Goal: Task Accomplishment & Management: Manage account settings

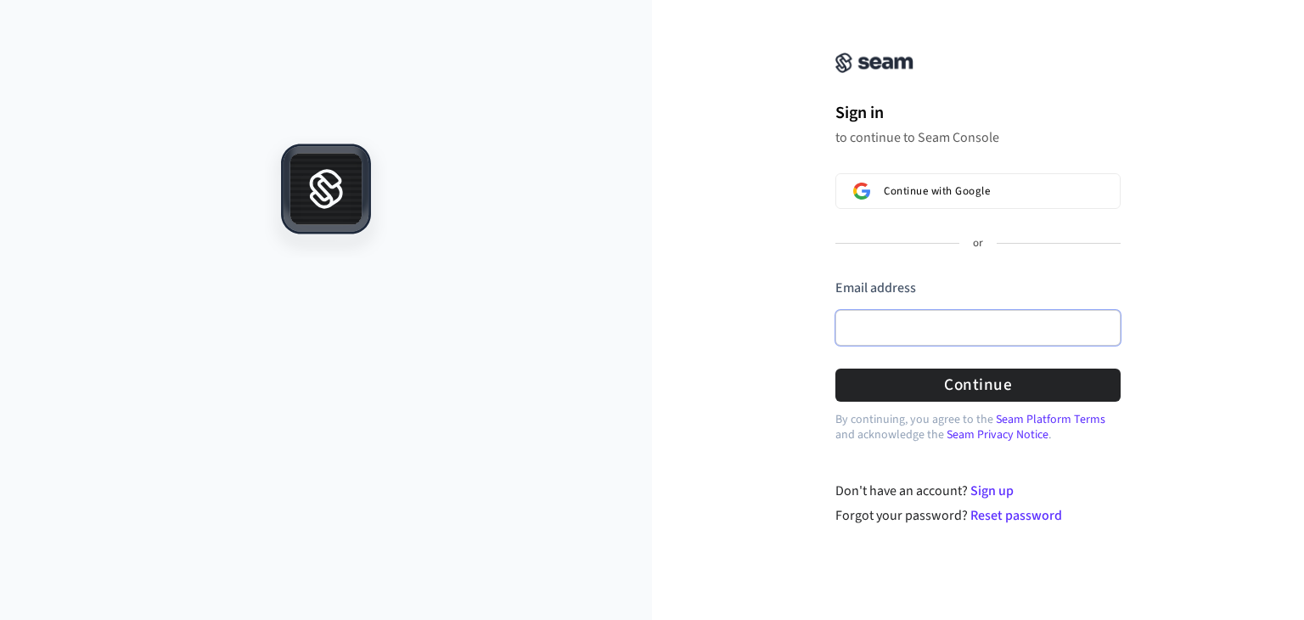
click at [933, 327] on input "Email address" at bounding box center [977, 328] width 285 height 36
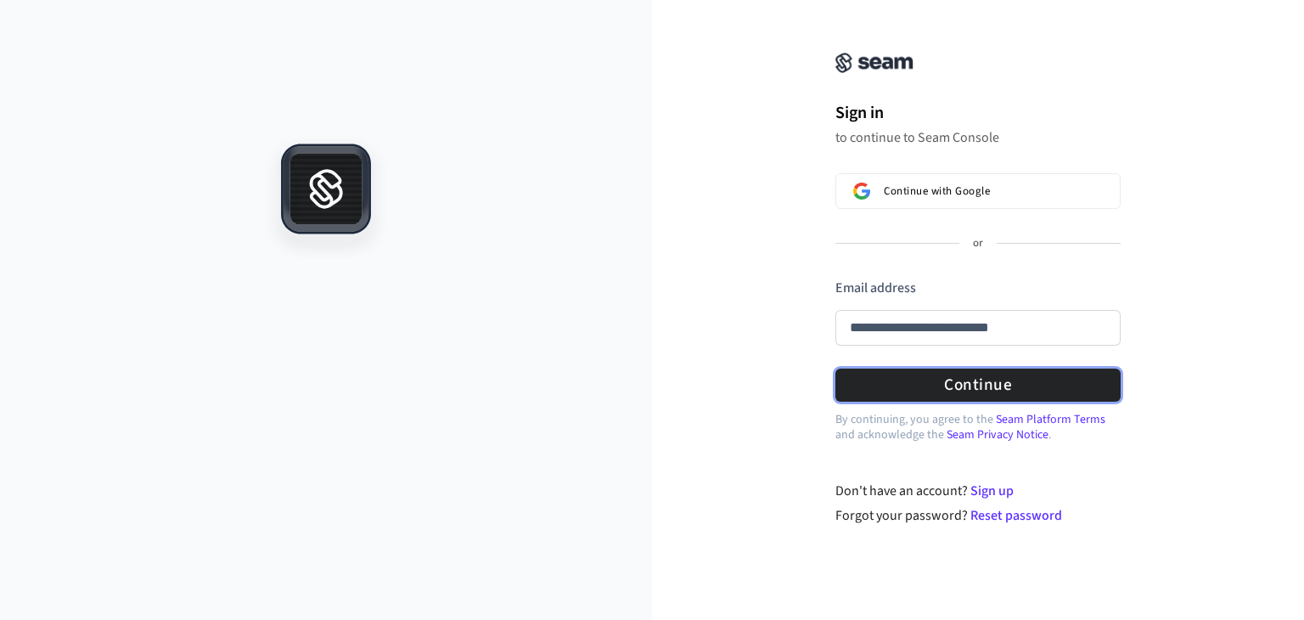
type input "**********"
click at [835, 368] on button "Continue" at bounding box center [977, 384] width 285 height 33
type input "**********"
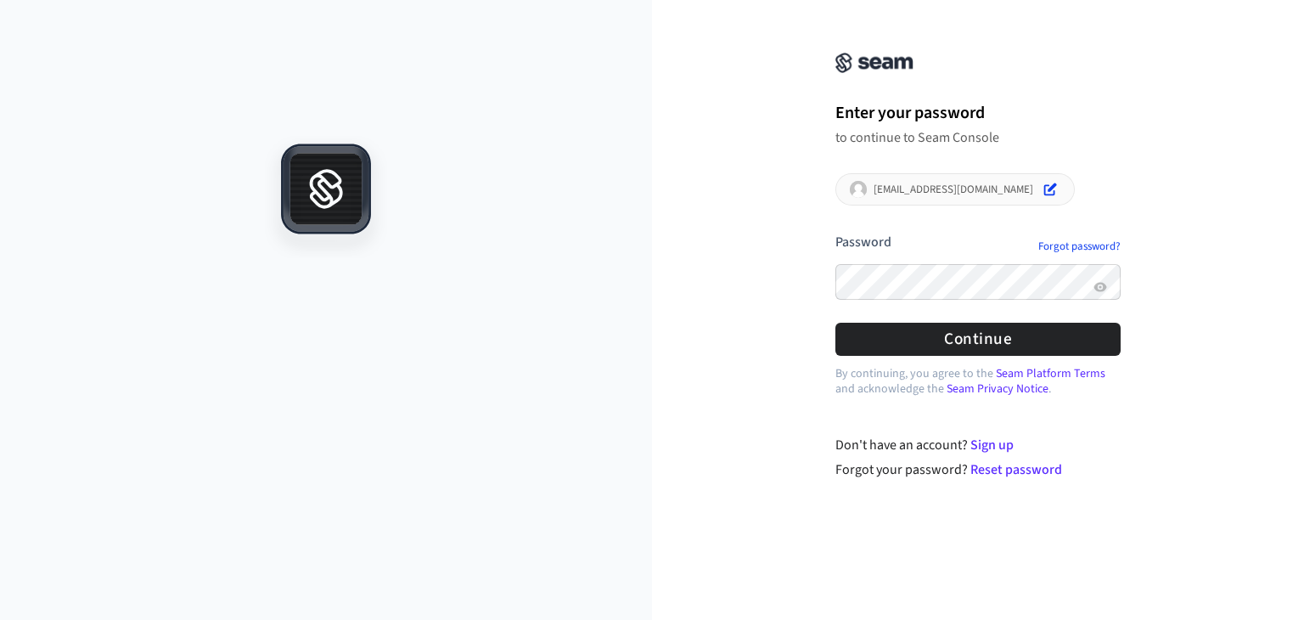
click at [835, 233] on button "submit" at bounding box center [835, 233] width 0 height 0
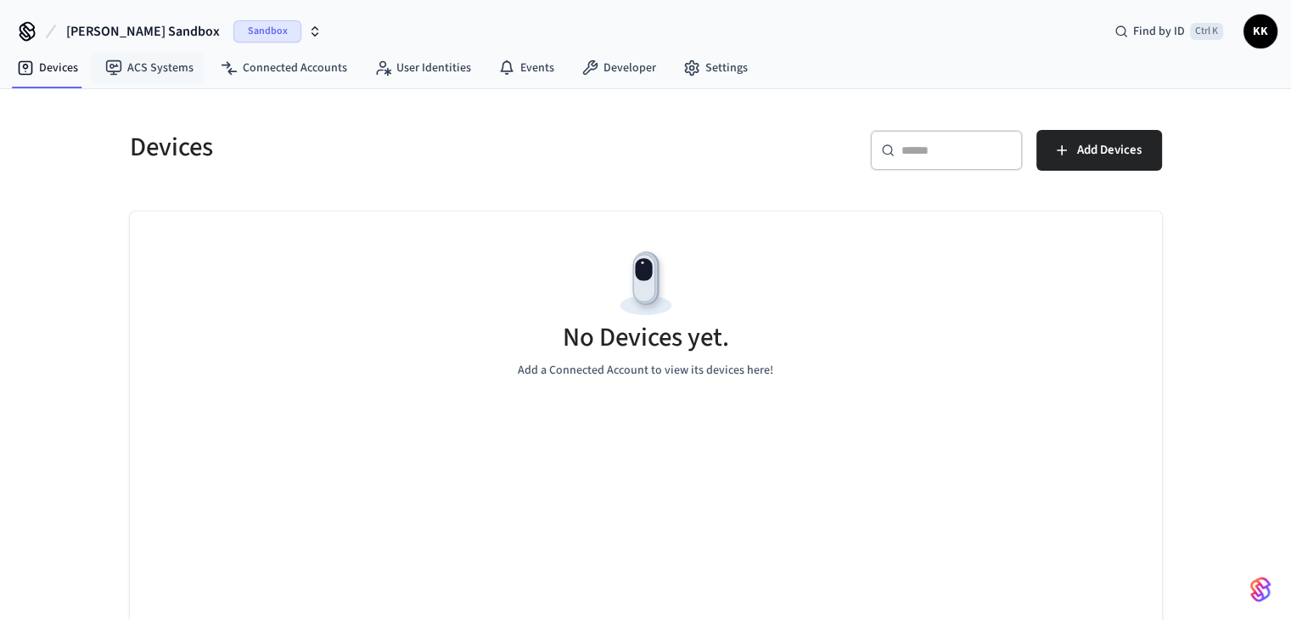
click at [150, 38] on span "[PERSON_NAME] Sandbox" at bounding box center [143, 31] width 154 height 20
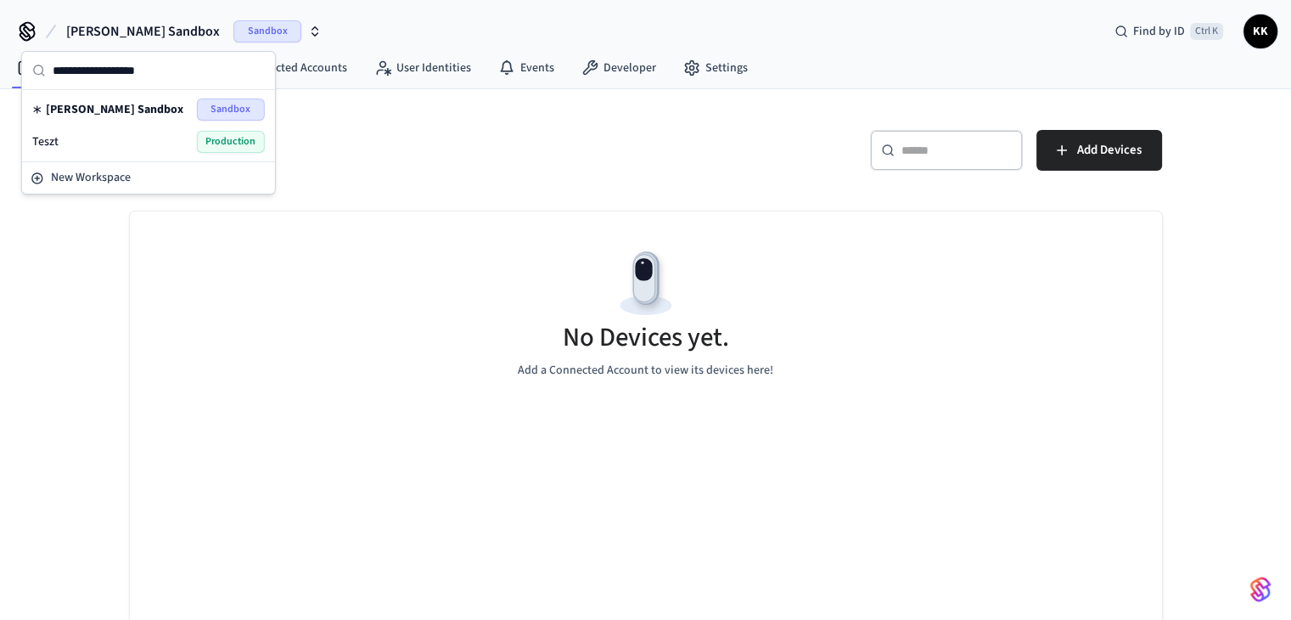
click at [109, 143] on div "Teszt Production" at bounding box center [148, 142] width 233 height 22
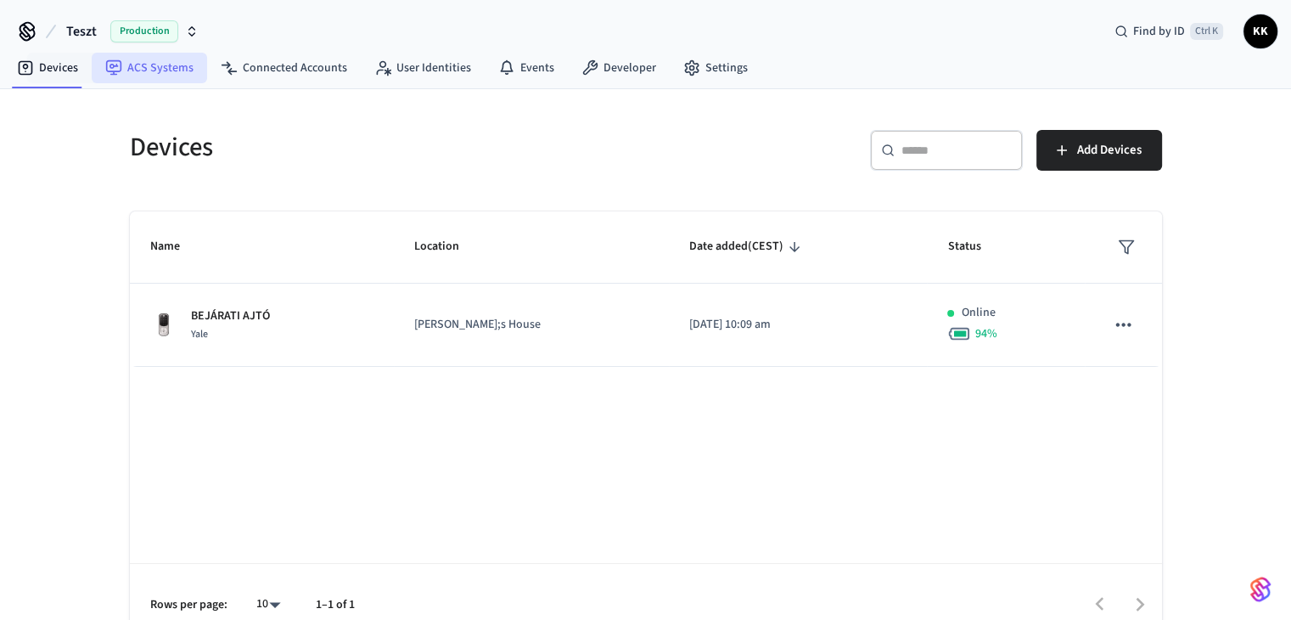
click at [154, 65] on link "ACS Systems" at bounding box center [149, 68] width 115 height 31
click at [42, 75] on link "Devices" at bounding box center [47, 68] width 88 height 31
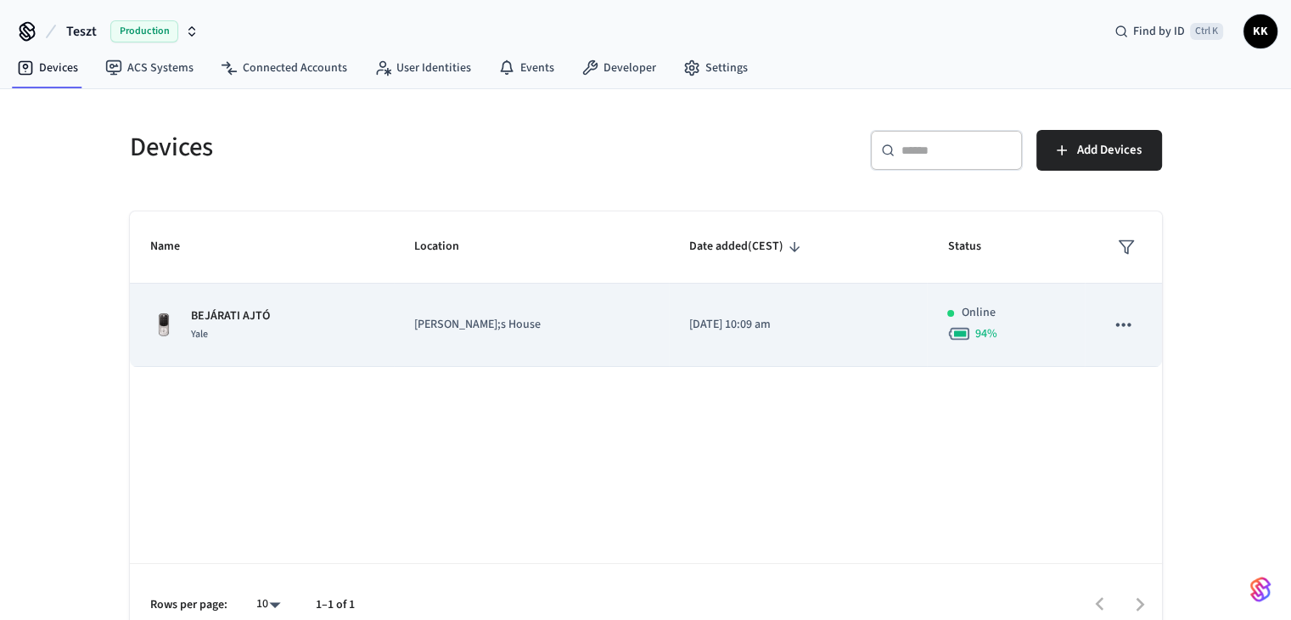
click at [367, 335] on div "BEJÁRATI AJTÓ Yale" at bounding box center [261, 325] width 223 height 36
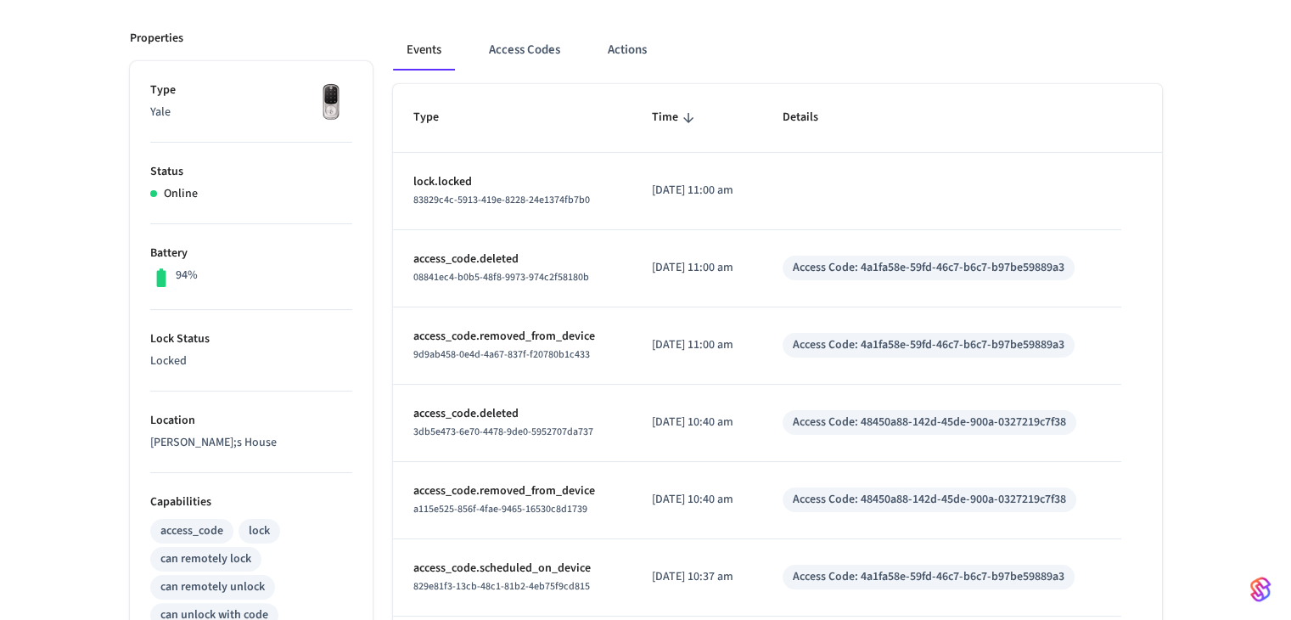
scroll to position [110, 0]
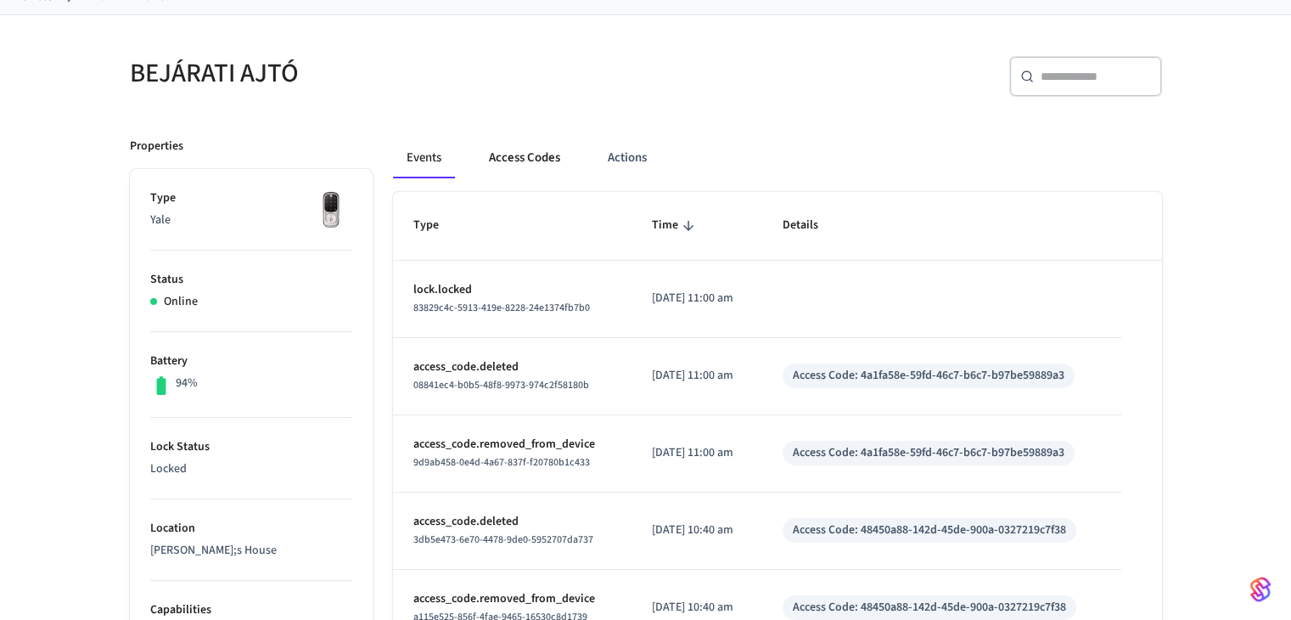
click at [510, 158] on button "Access Codes" at bounding box center [524, 157] width 98 height 41
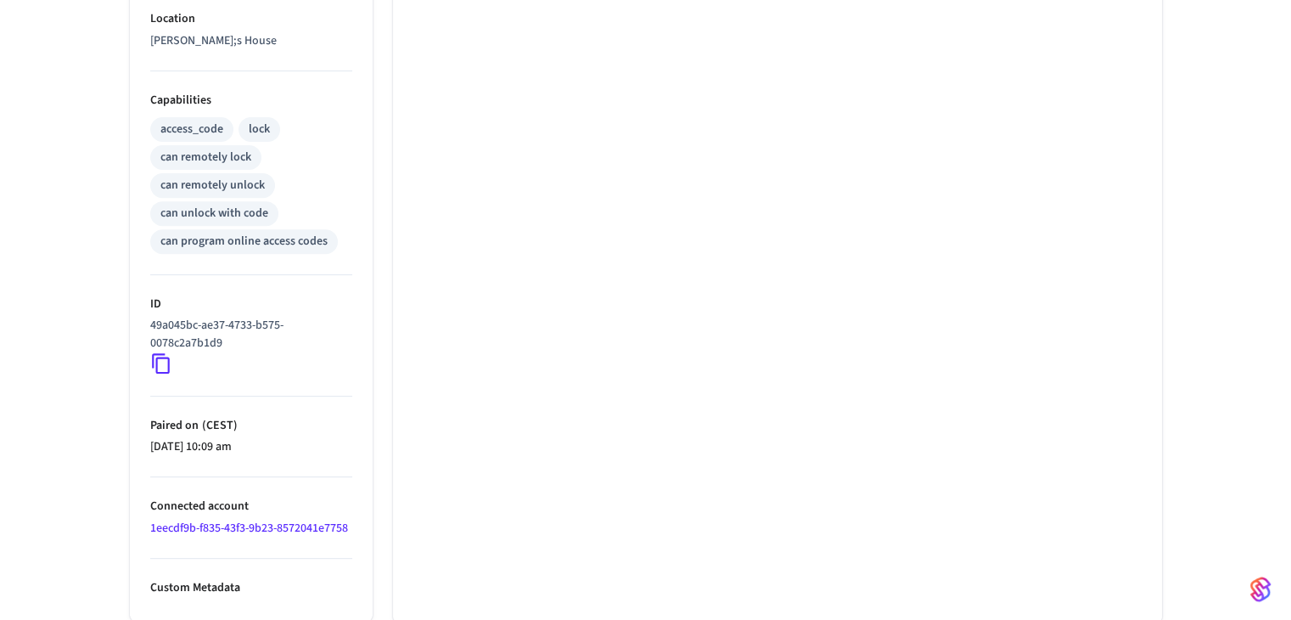
scroll to position [0, 0]
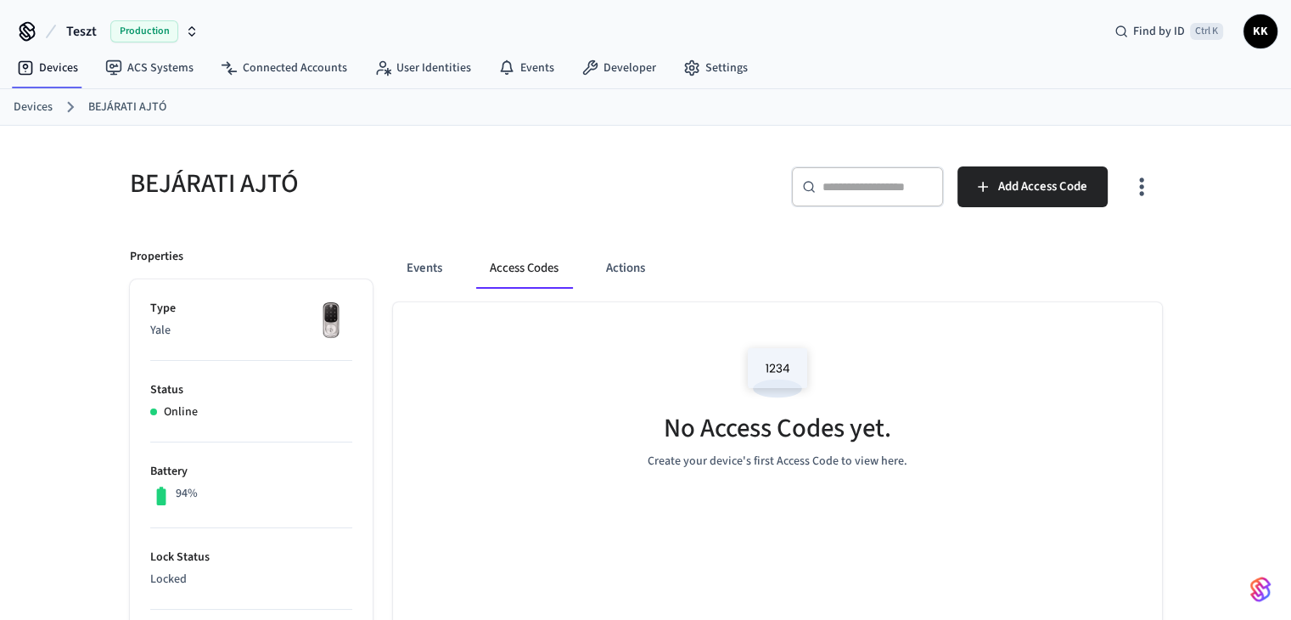
click at [165, 21] on span "Production" at bounding box center [144, 31] width 68 height 22
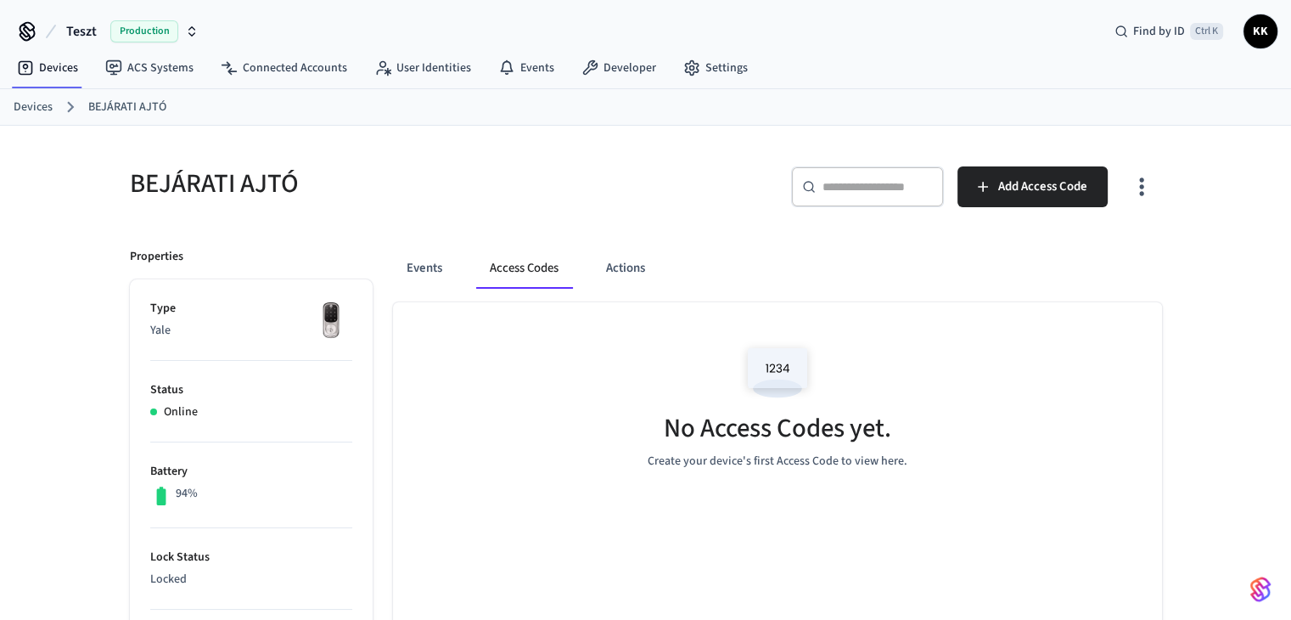
click at [143, 25] on span "Production" at bounding box center [144, 31] width 68 height 22
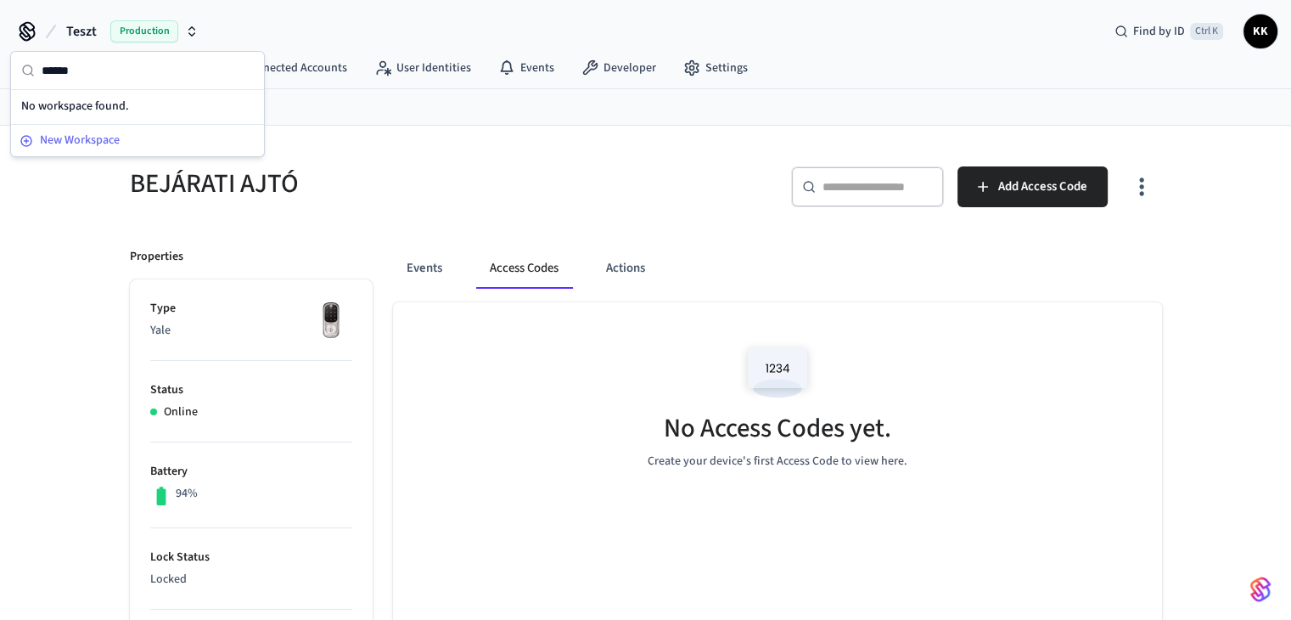
type input "******"
click at [90, 142] on span "New Workspace" at bounding box center [80, 141] width 80 height 18
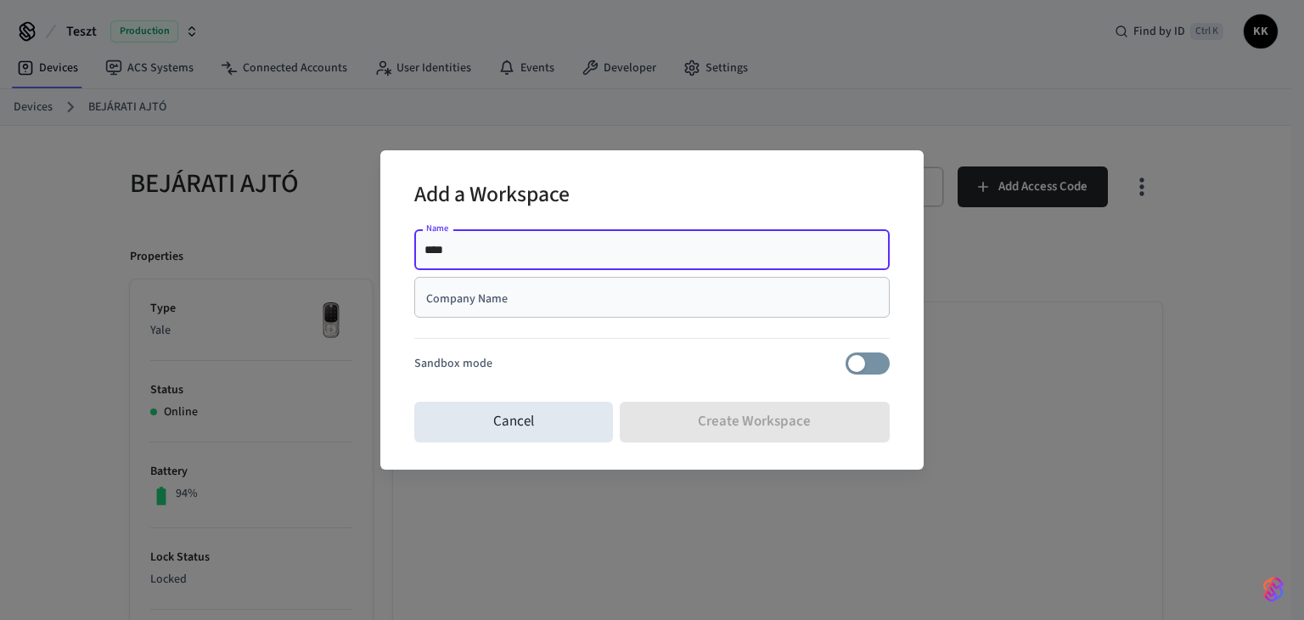
type input "****"
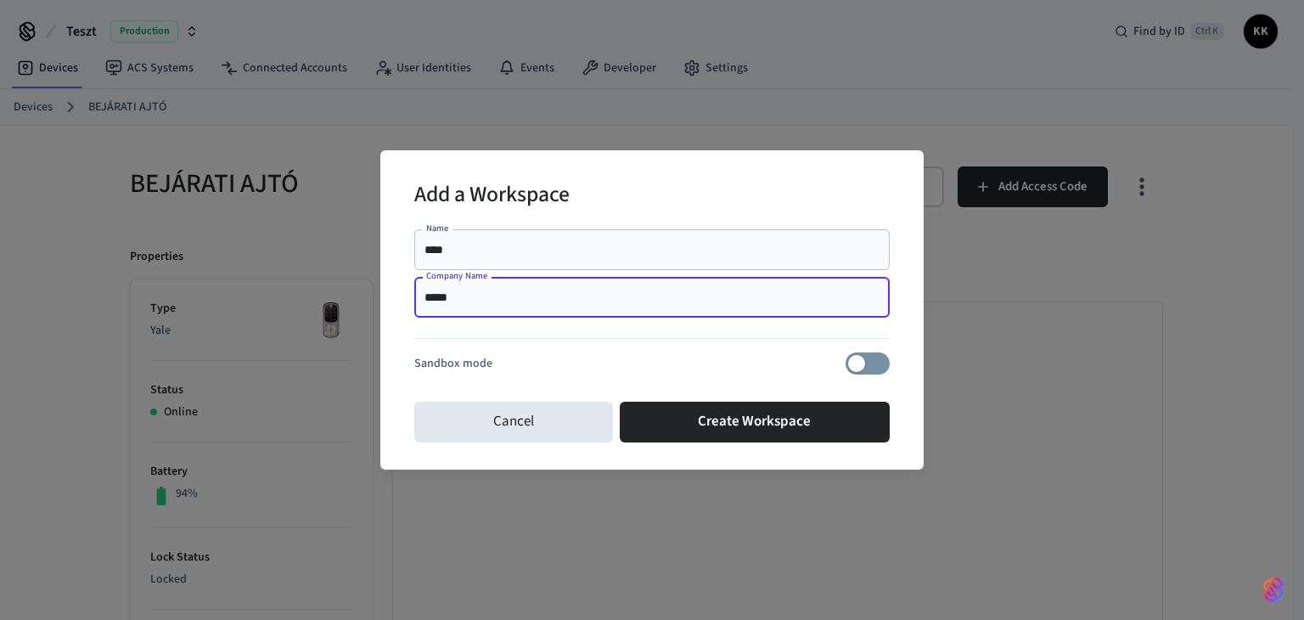
type input "*****"
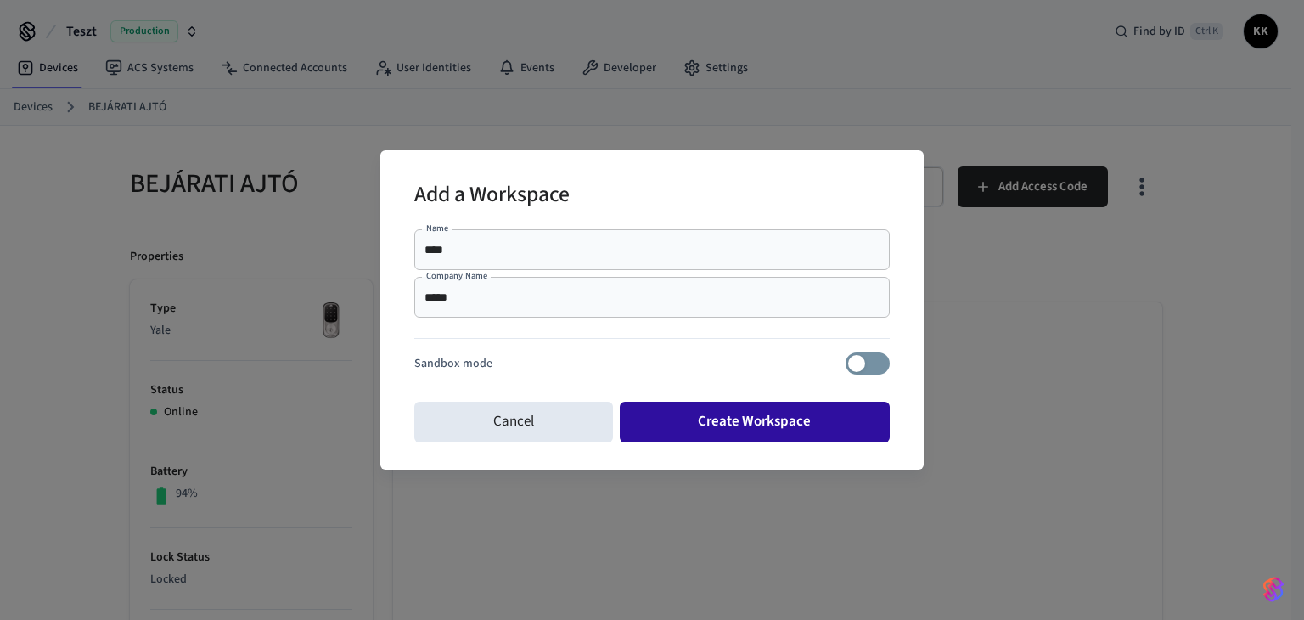
click at [738, 429] on button "Create Workspace" at bounding box center [755, 421] width 271 height 41
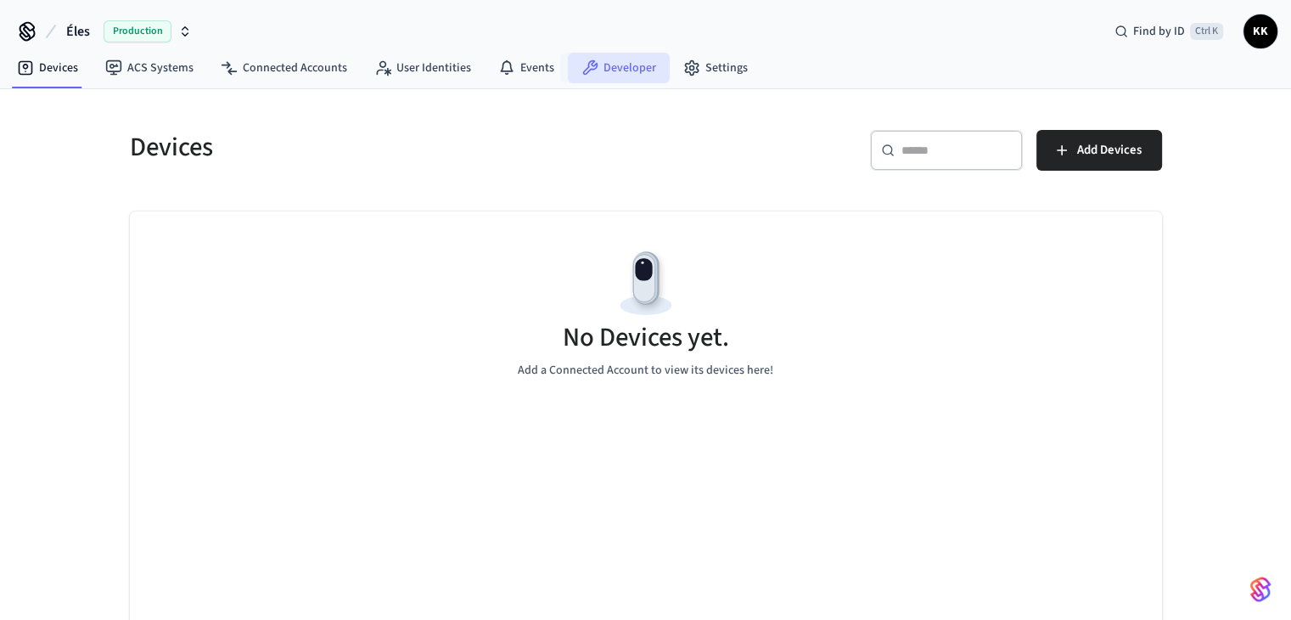
click at [610, 76] on link "Developer" at bounding box center [619, 68] width 102 height 31
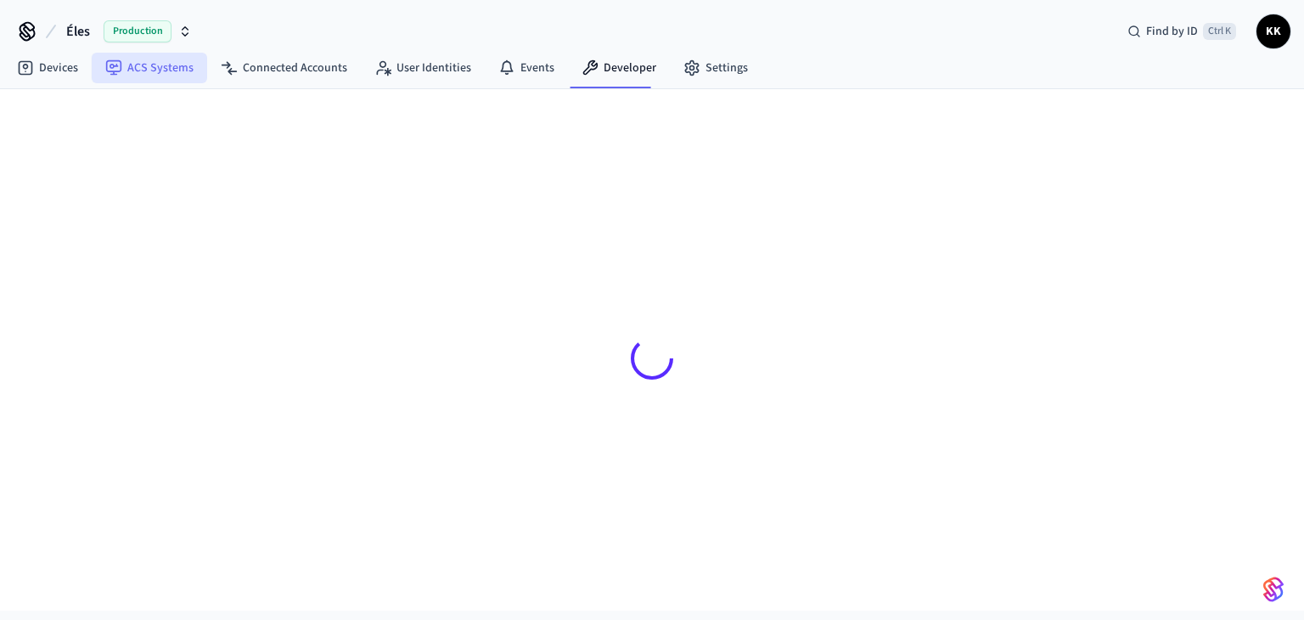
click at [146, 70] on link "ACS Systems" at bounding box center [149, 68] width 115 height 31
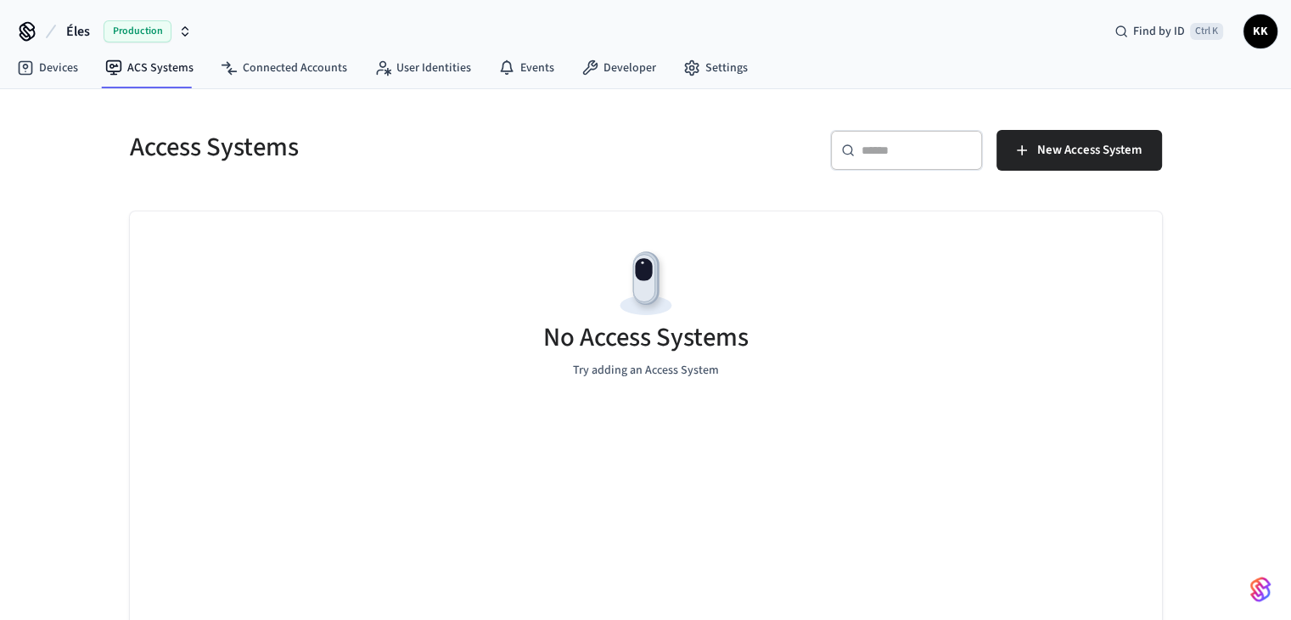
click at [143, 27] on span "Production" at bounding box center [138, 31] width 68 height 22
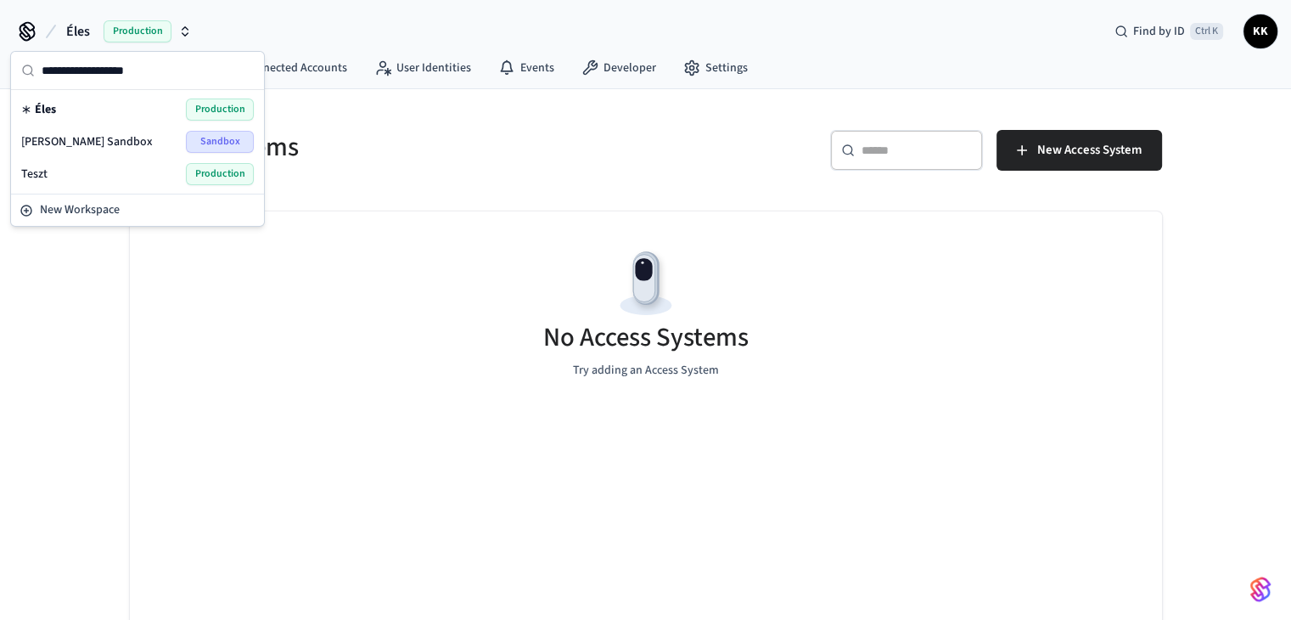
click at [81, 173] on div "Teszt Production" at bounding box center [137, 174] width 233 height 22
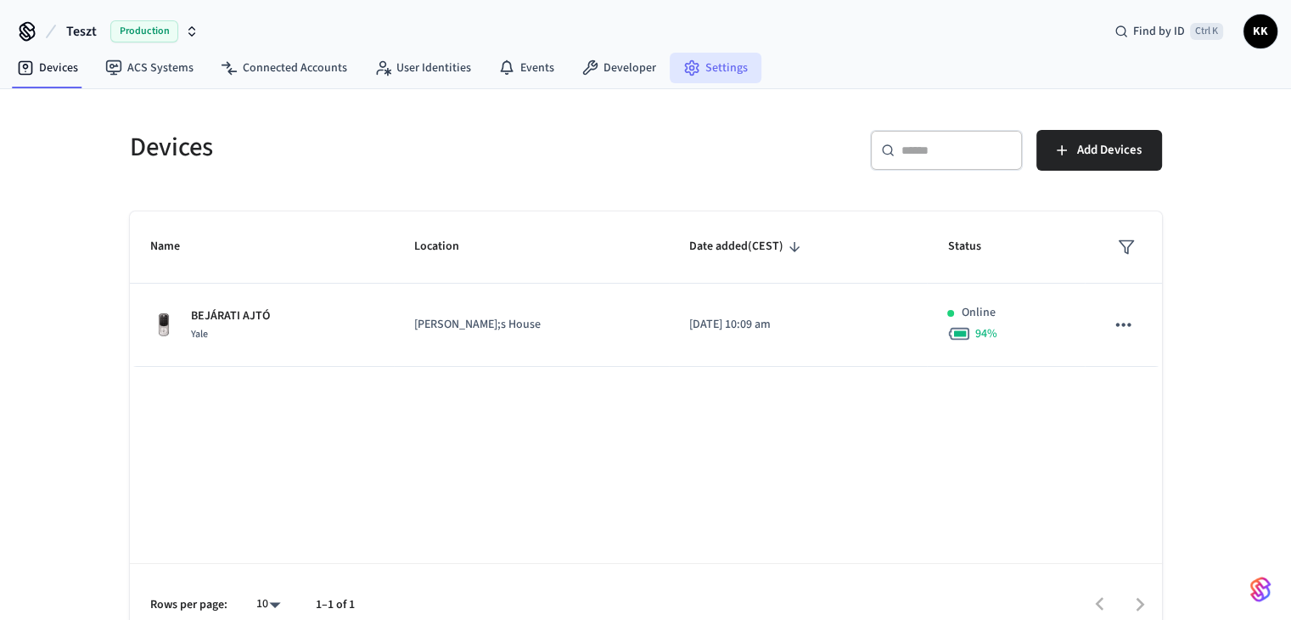
click at [693, 59] on link "Settings" at bounding box center [716, 68] width 92 height 31
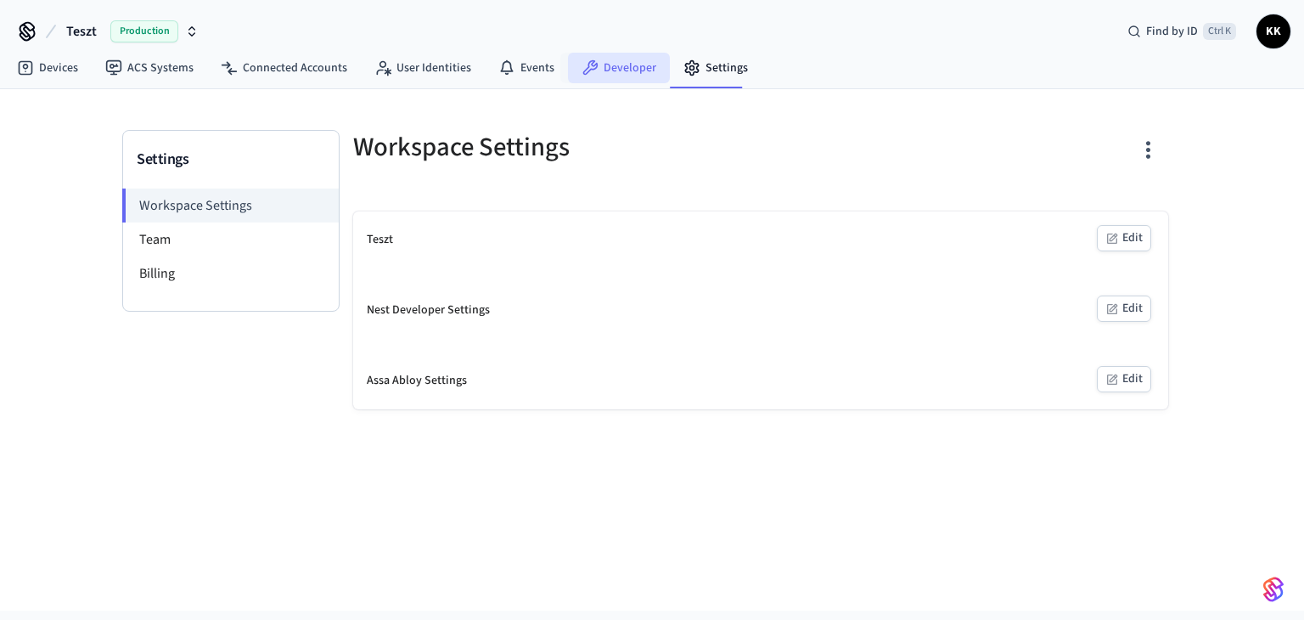
click at [618, 81] on link "Developer" at bounding box center [619, 68] width 102 height 31
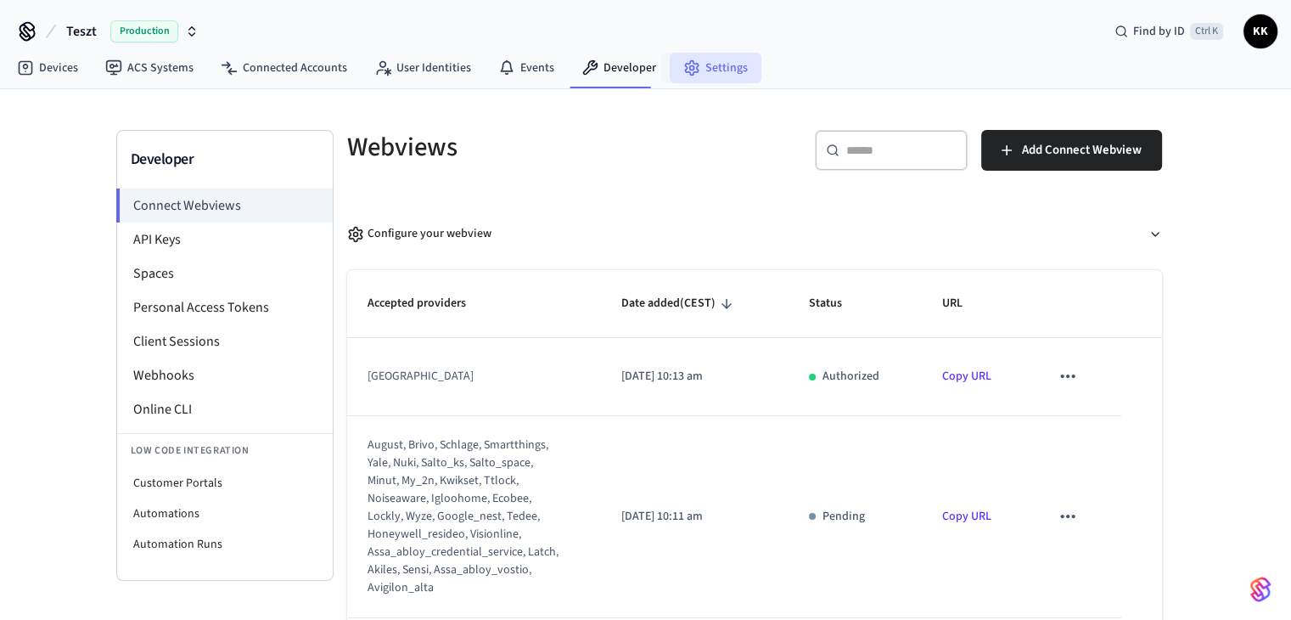
click at [723, 71] on link "Settings" at bounding box center [716, 68] width 92 height 31
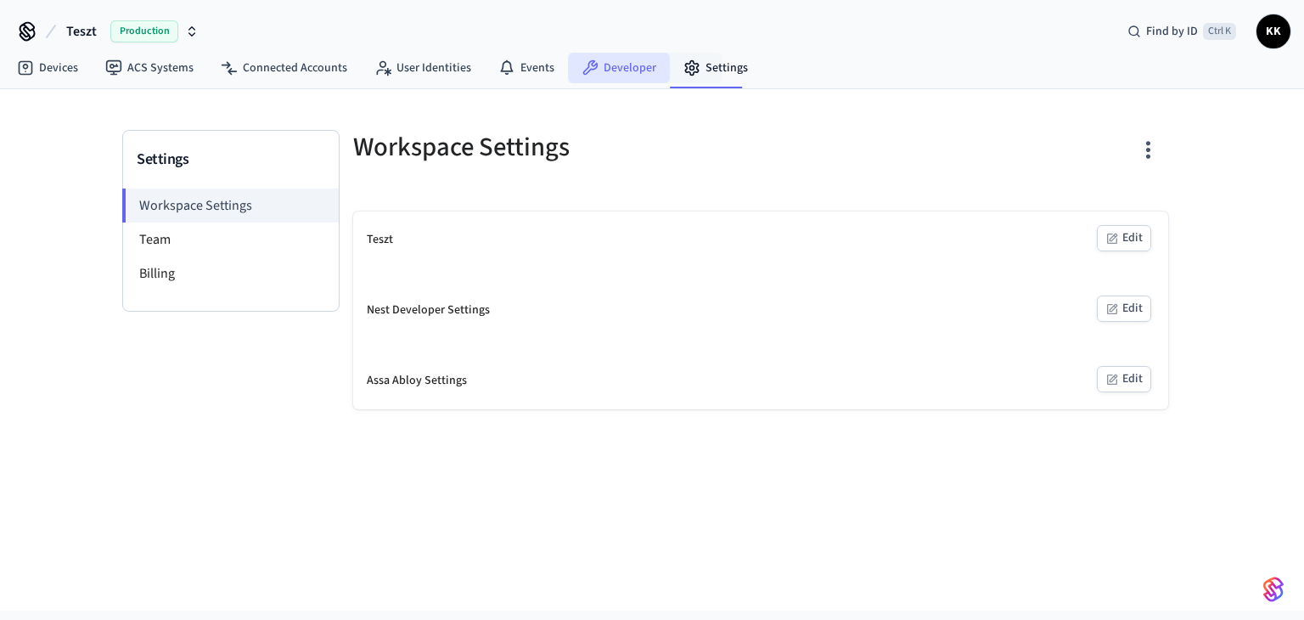
click at [614, 64] on link "Developer" at bounding box center [619, 68] width 102 height 31
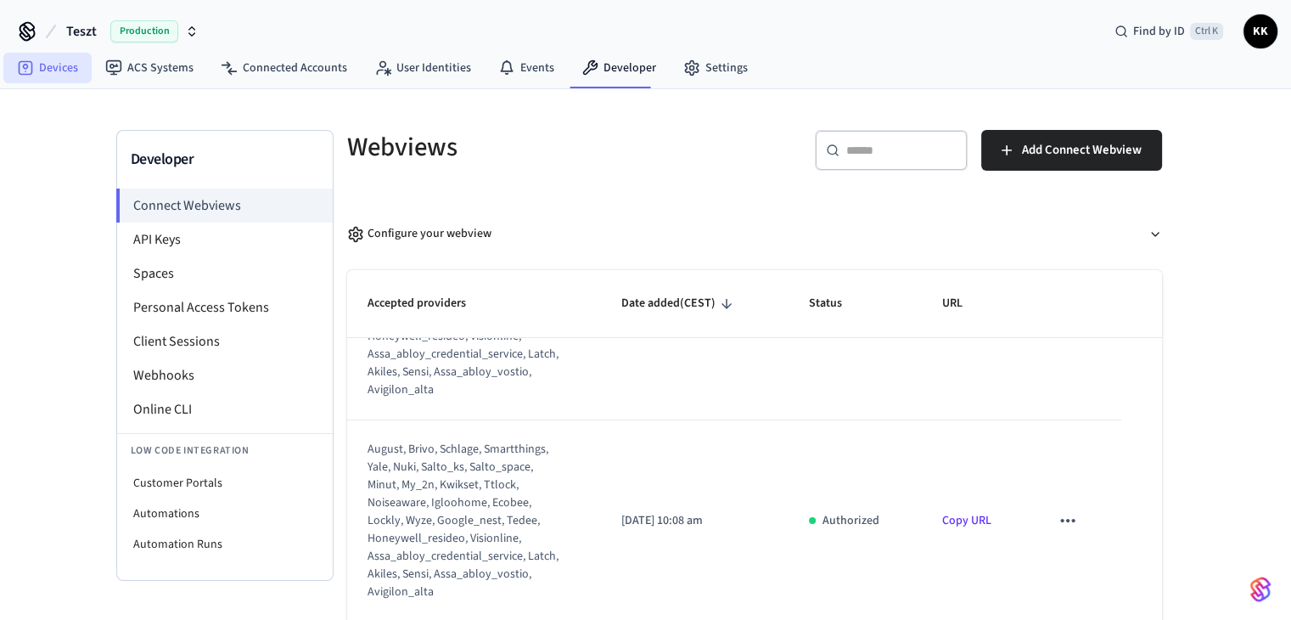
click at [70, 75] on link "Devices" at bounding box center [47, 68] width 88 height 31
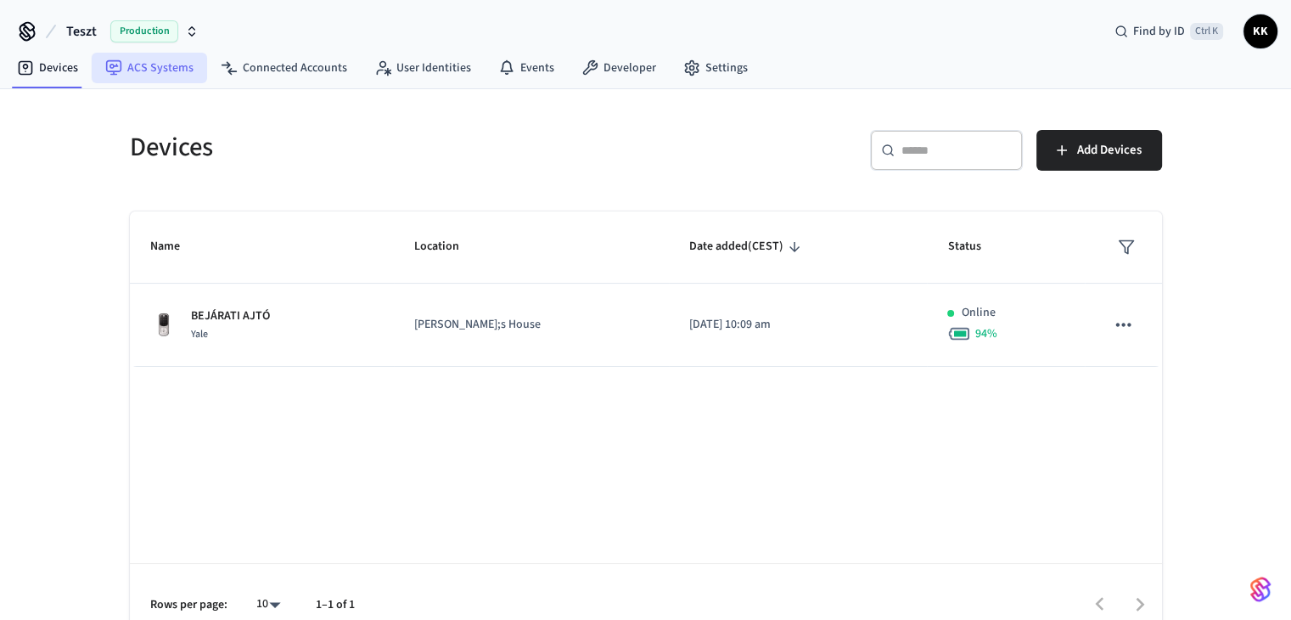
click at [134, 59] on link "ACS Systems" at bounding box center [149, 68] width 115 height 31
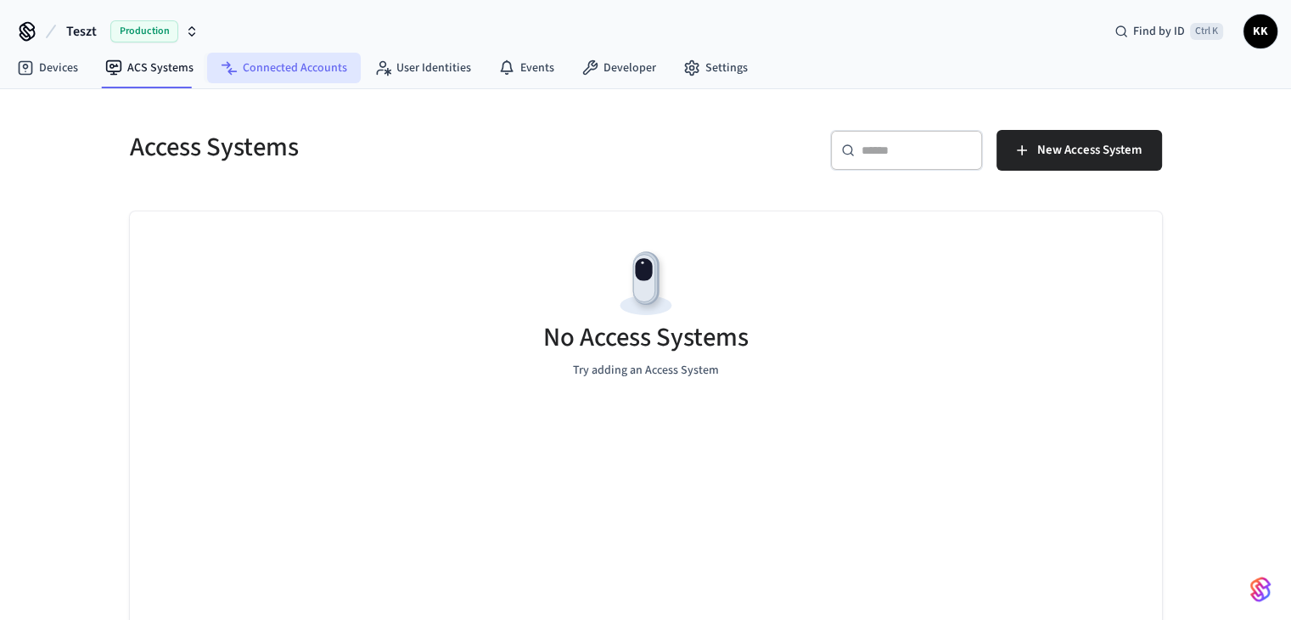
click at [294, 67] on link "Connected Accounts" at bounding box center [284, 68] width 154 height 31
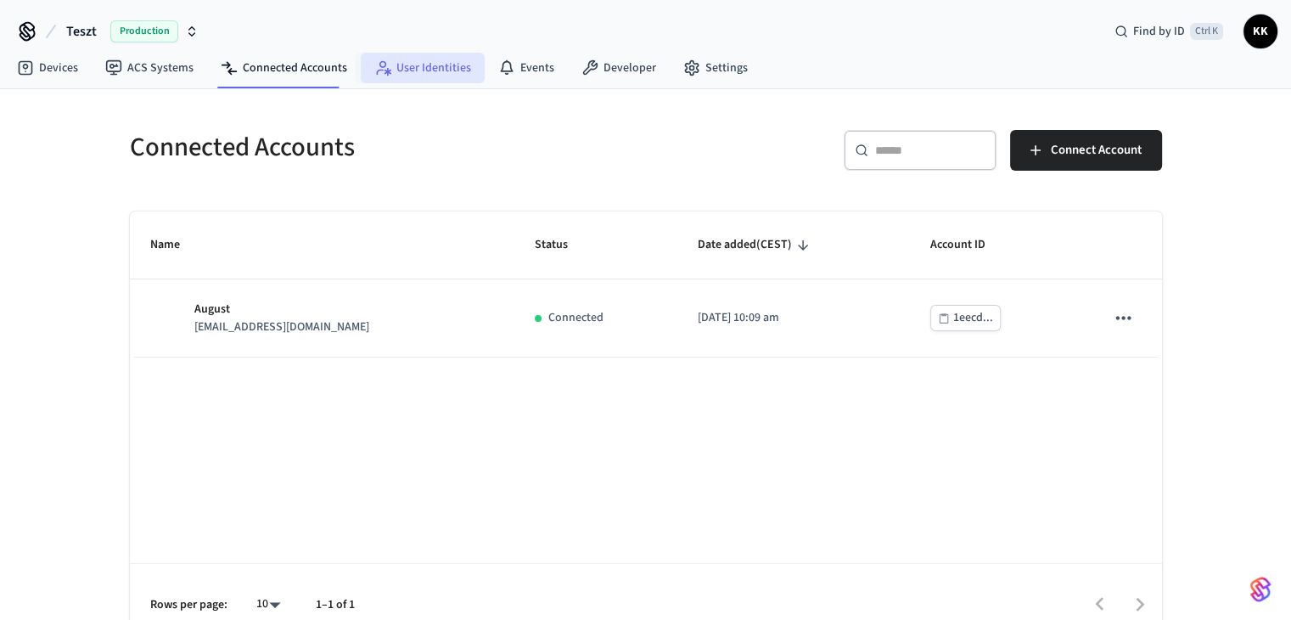
click at [429, 62] on link "User Identities" at bounding box center [423, 68] width 124 height 31
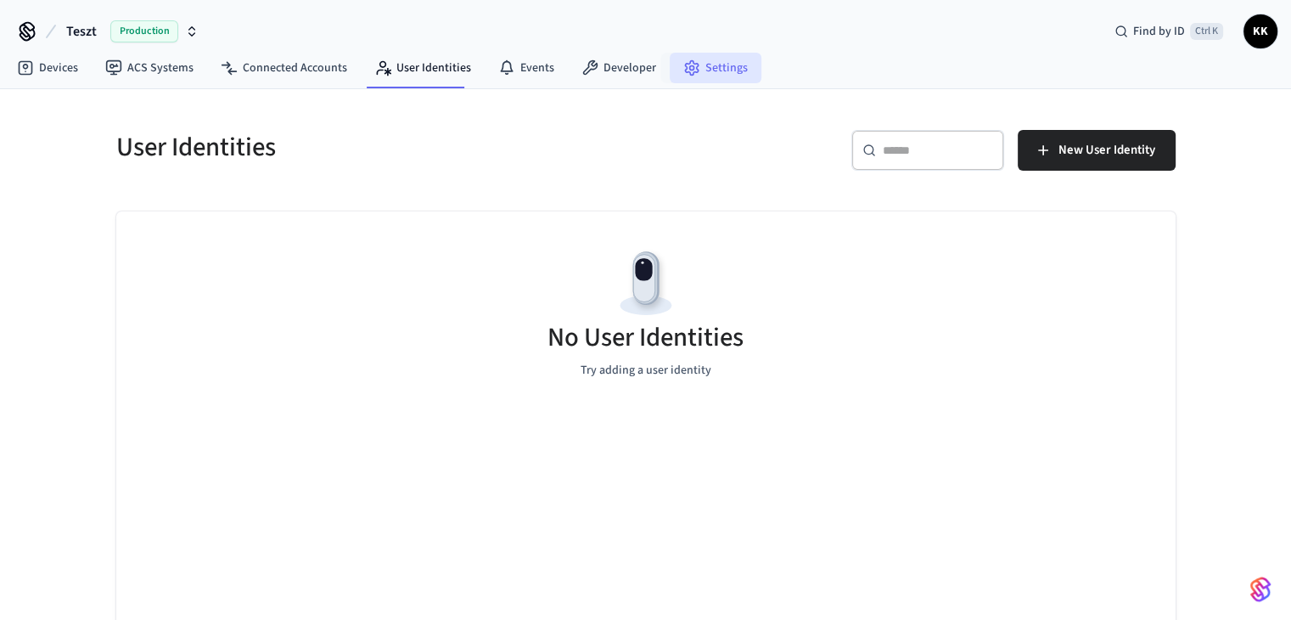
click at [720, 68] on link "Settings" at bounding box center [716, 68] width 92 height 31
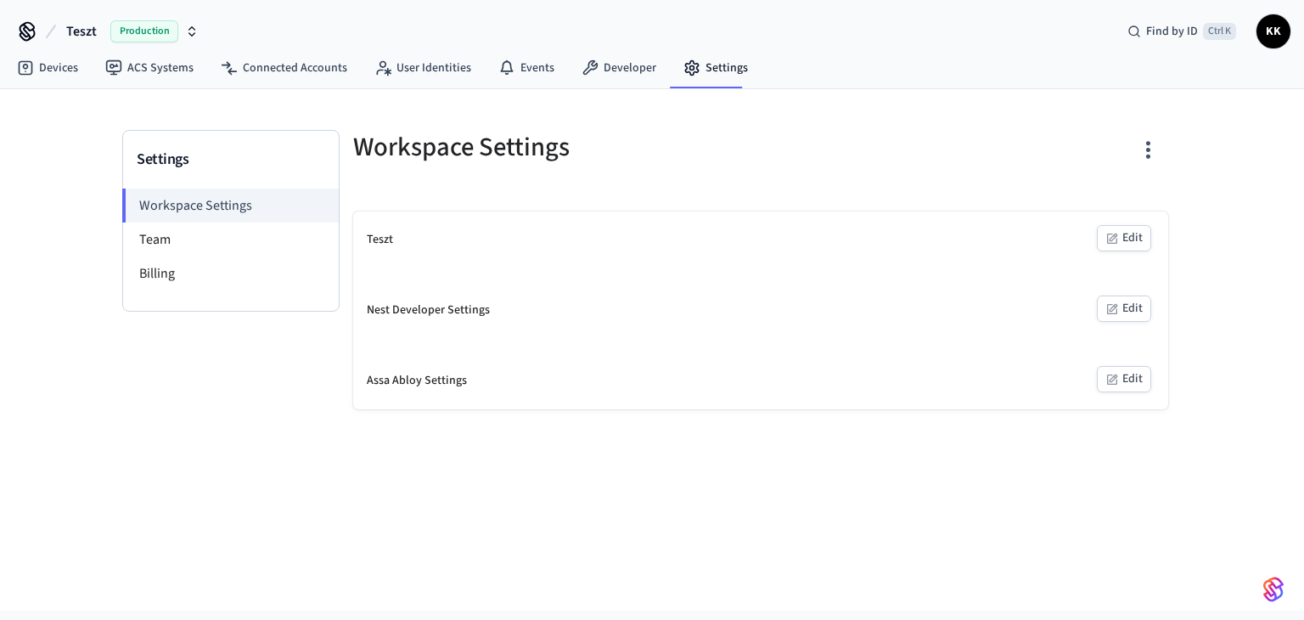
click at [1144, 149] on icon "button" at bounding box center [1148, 150] width 26 height 26
click at [1099, 253] on li "Delete Workspace" at bounding box center [1083, 265] width 145 height 45
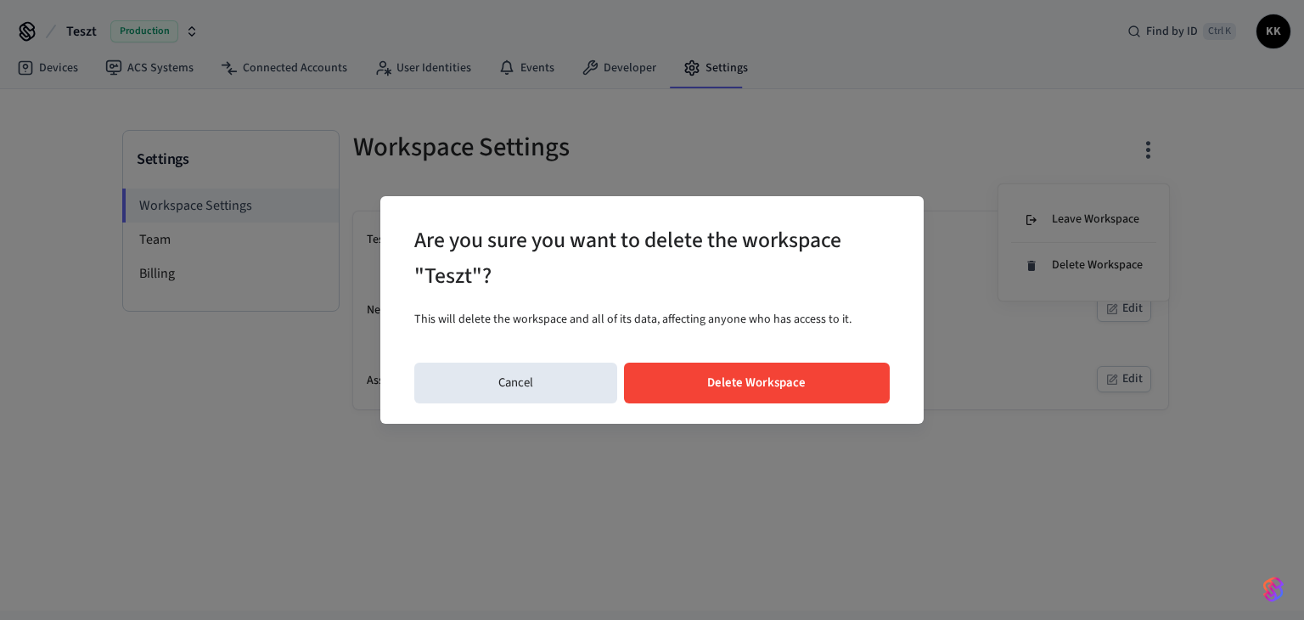
click at [771, 384] on button "Delete Workspace" at bounding box center [757, 382] width 266 height 41
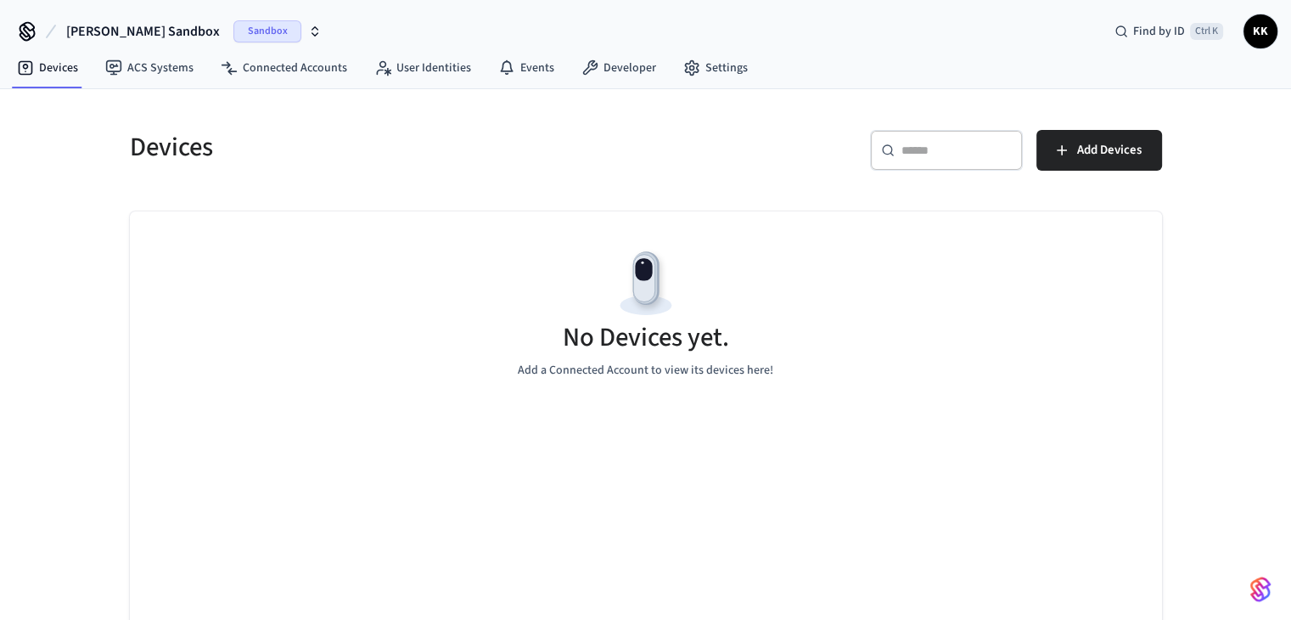
click at [233, 30] on span "Sandbox" at bounding box center [267, 31] width 68 height 22
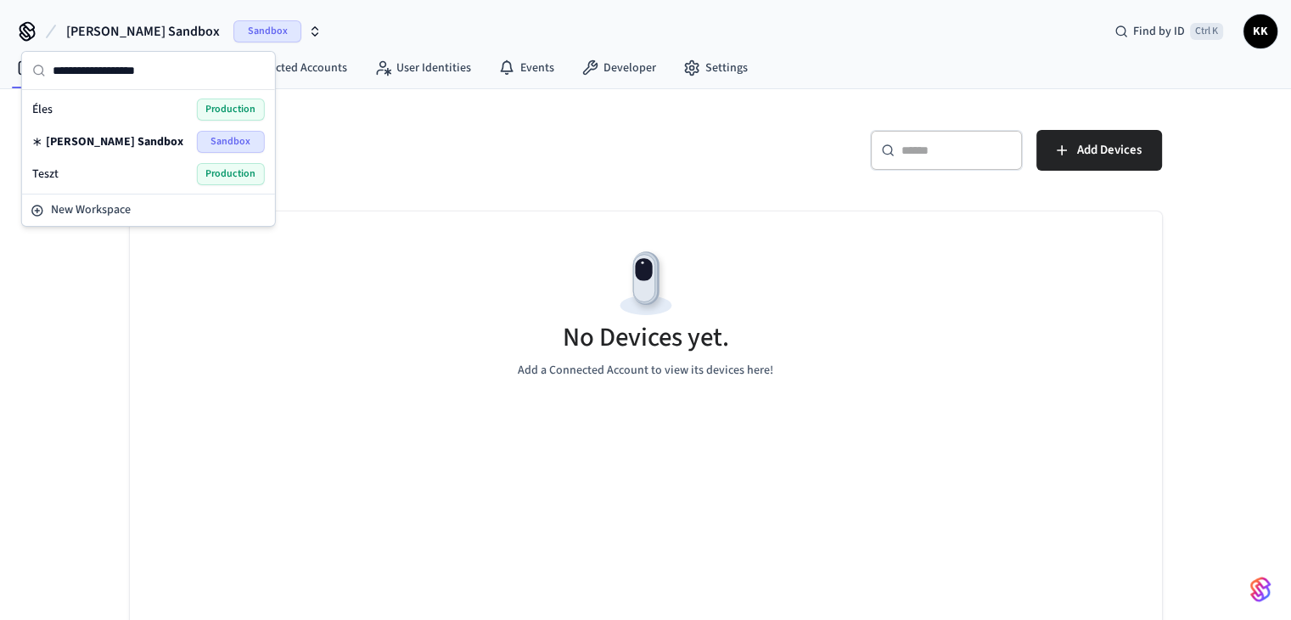
click at [105, 106] on div "Éles Production" at bounding box center [148, 109] width 233 height 22
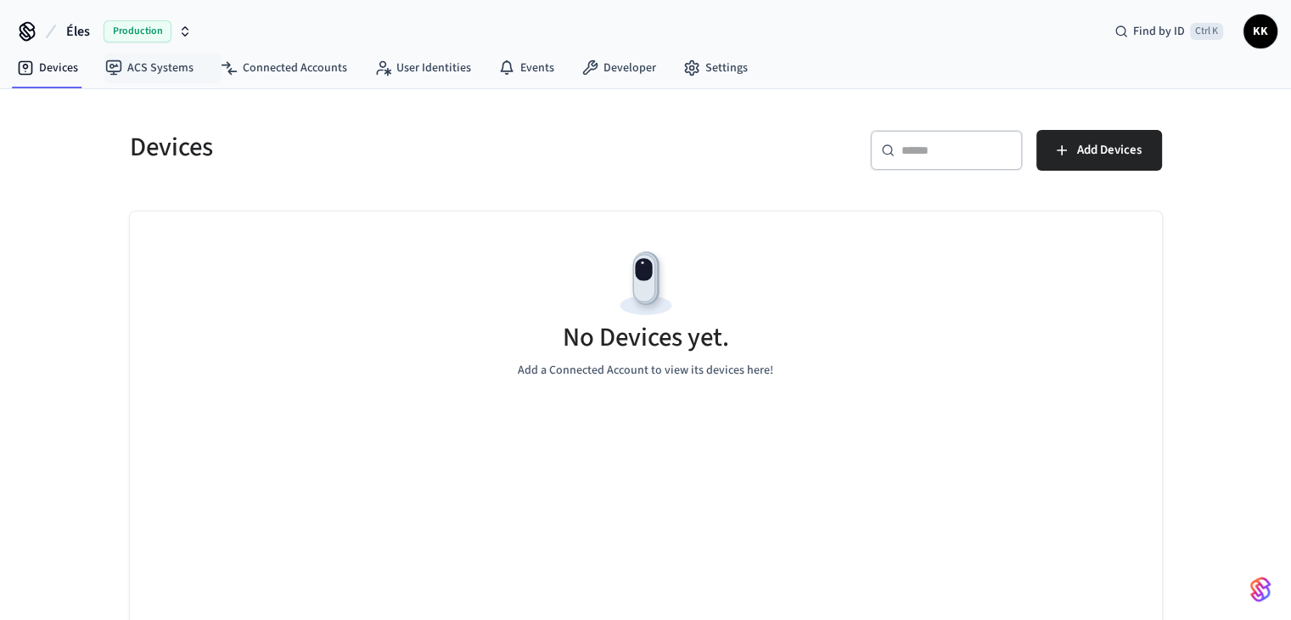
click at [137, 26] on span "Production" at bounding box center [138, 31] width 68 height 22
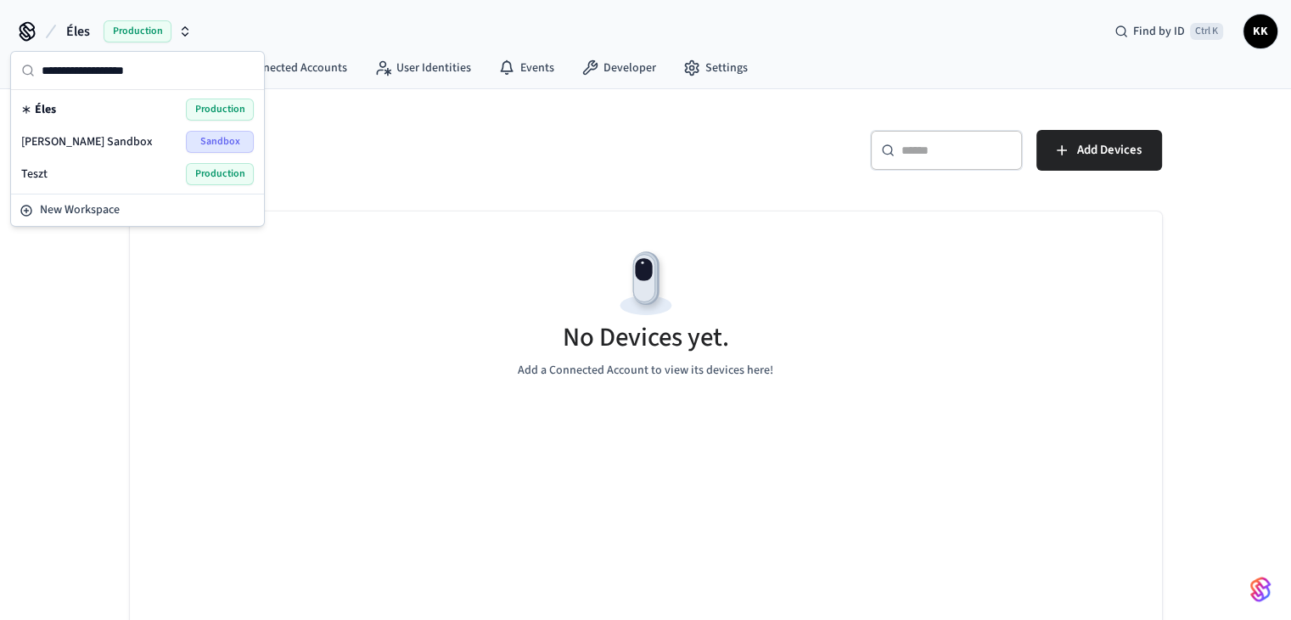
click at [157, 175] on div "Teszt Production" at bounding box center [137, 174] width 233 height 22
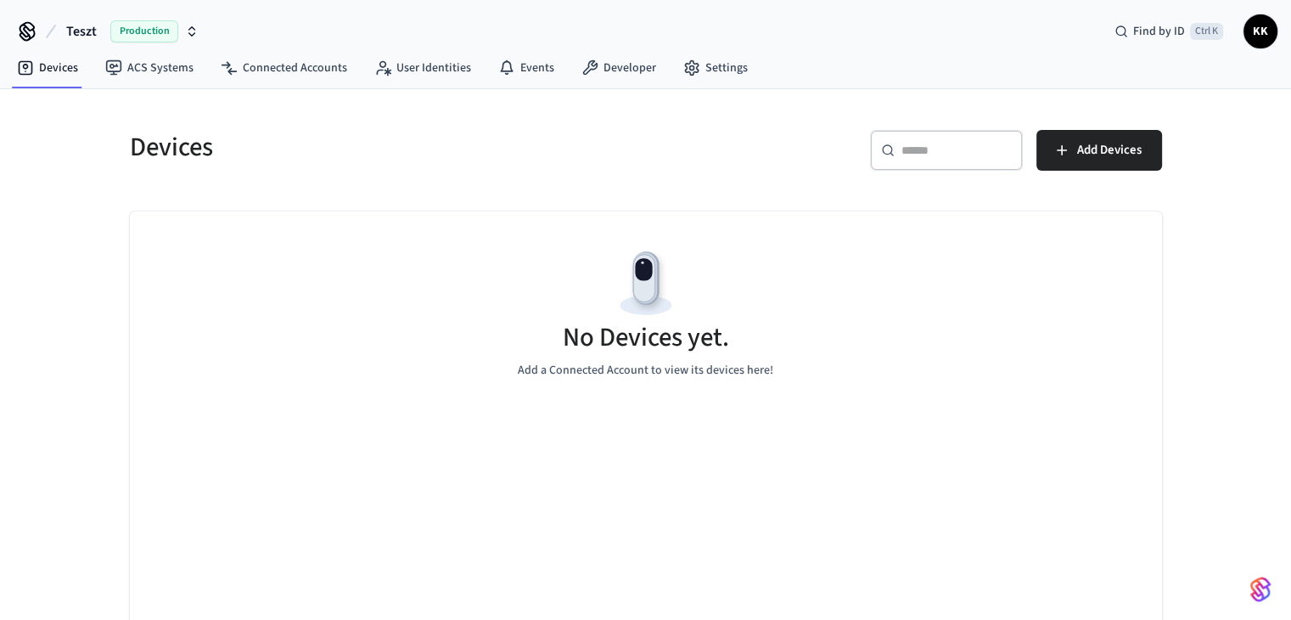
click at [160, 31] on span "Production" at bounding box center [144, 31] width 68 height 22
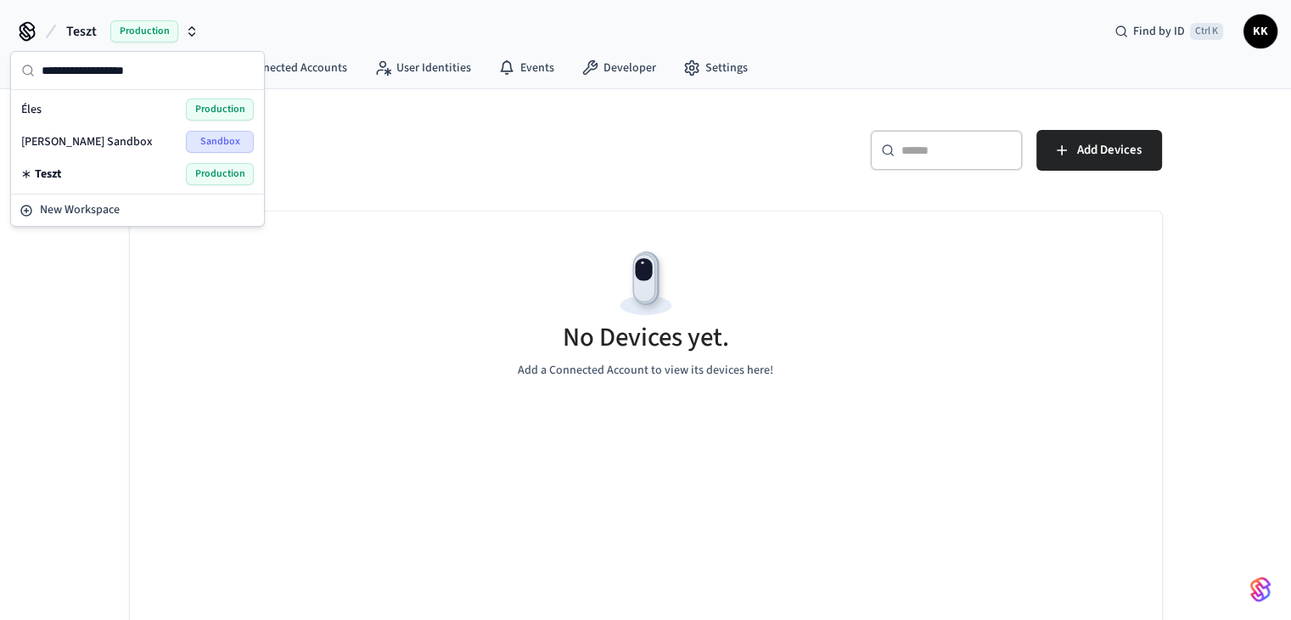
click at [494, 159] on h5 "Devices" at bounding box center [383, 147] width 506 height 35
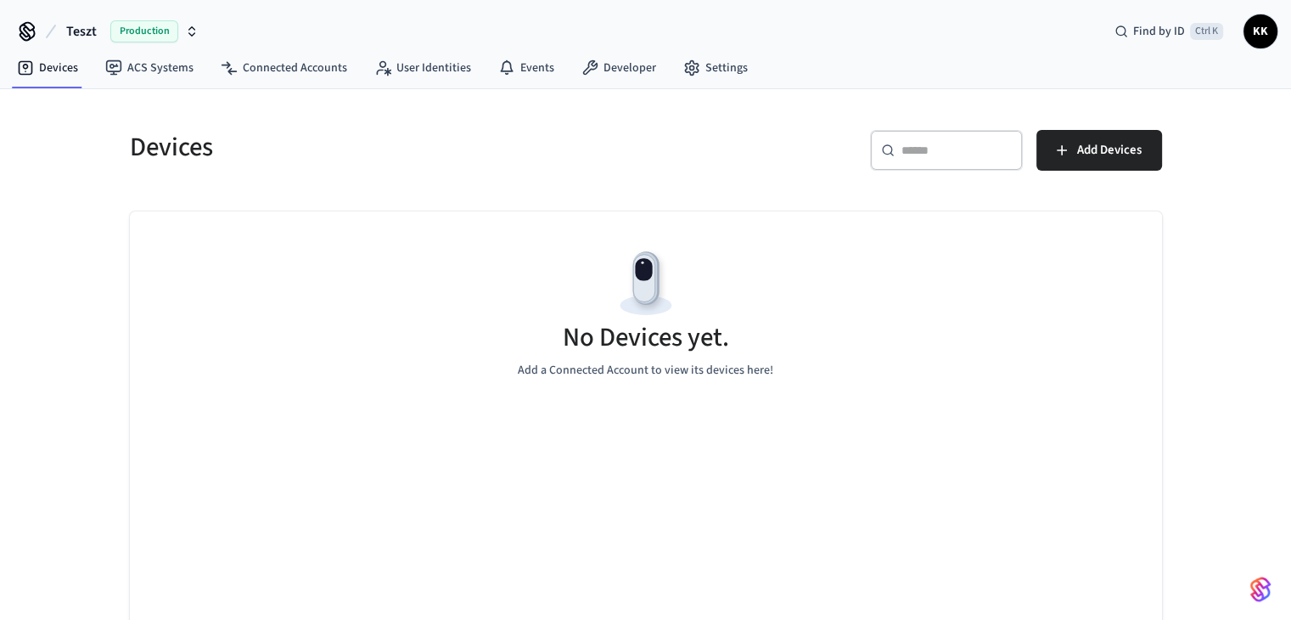
click at [144, 24] on span "Production" at bounding box center [144, 31] width 68 height 22
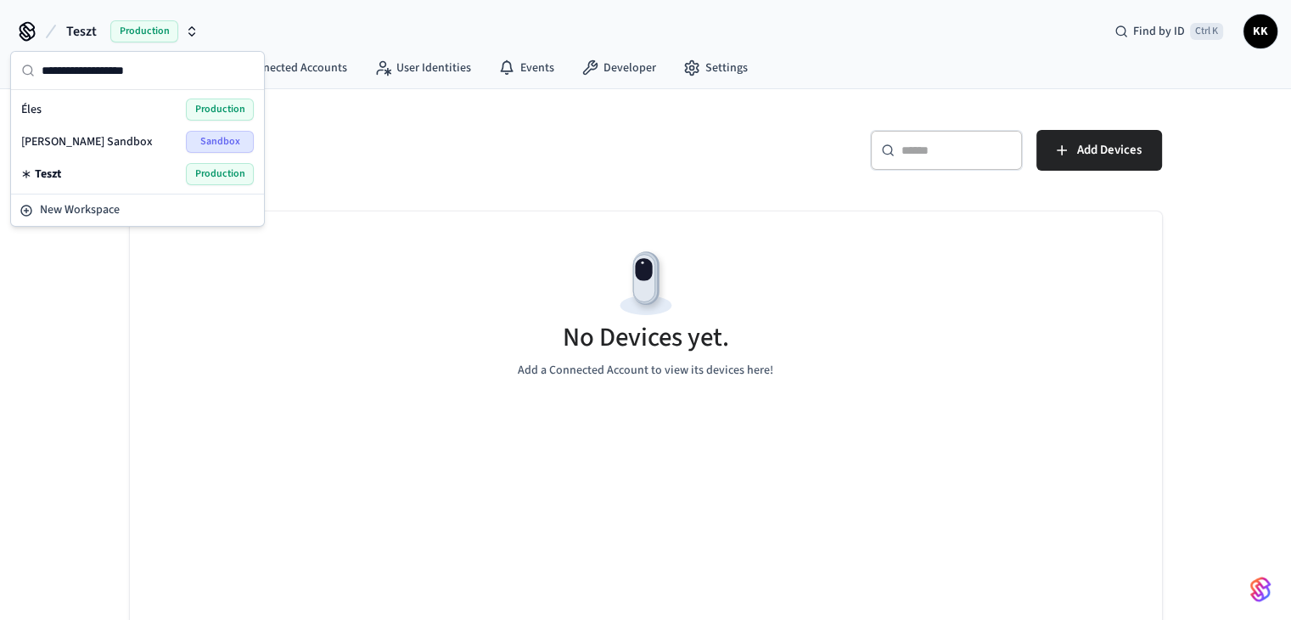
click at [228, 109] on span "Production" at bounding box center [220, 109] width 68 height 22
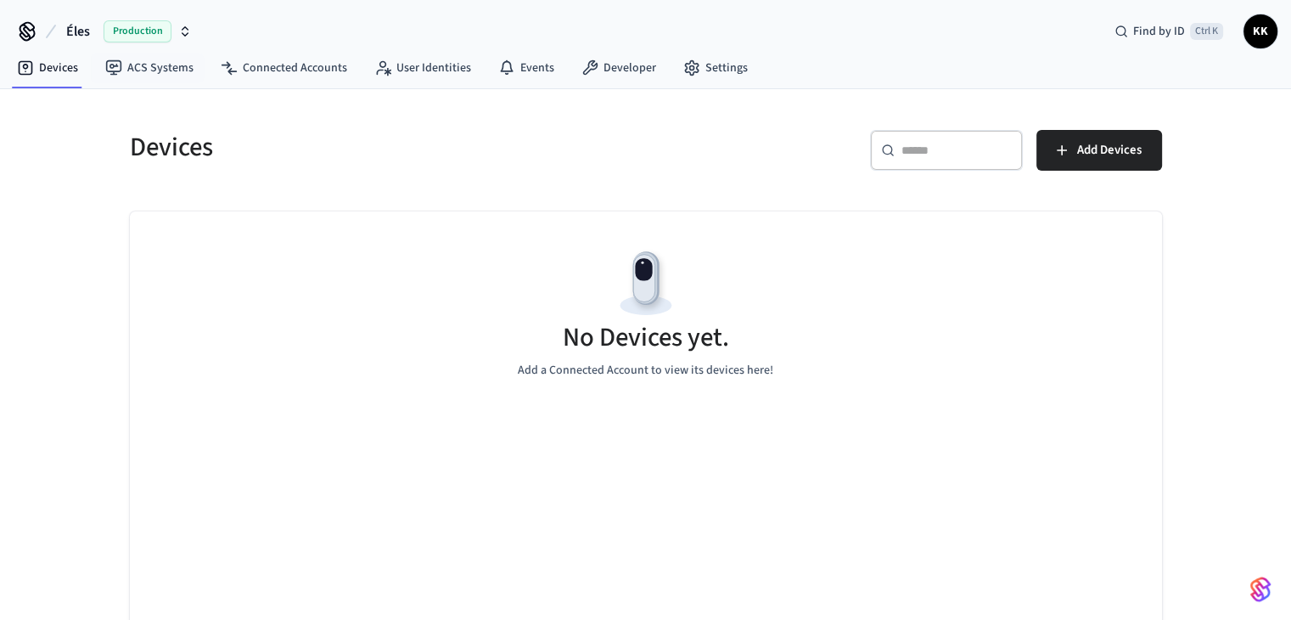
click at [136, 38] on span "Production" at bounding box center [138, 31] width 68 height 22
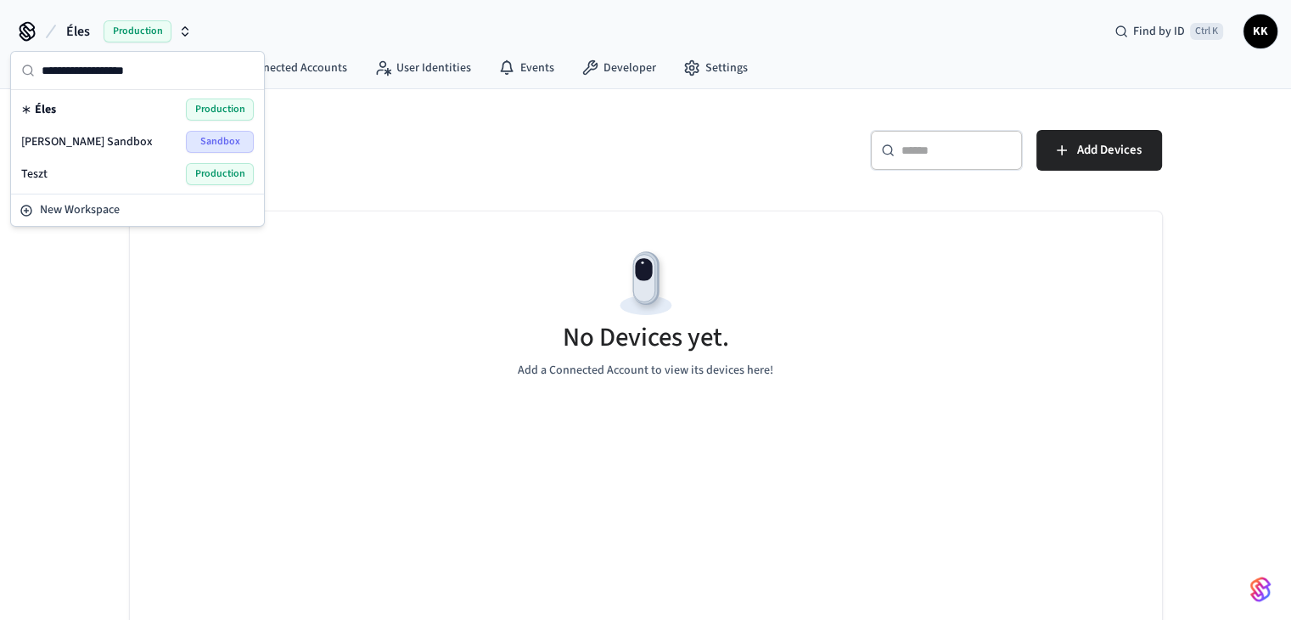
click at [112, 164] on div "Teszt Production" at bounding box center [137, 174] width 233 height 22
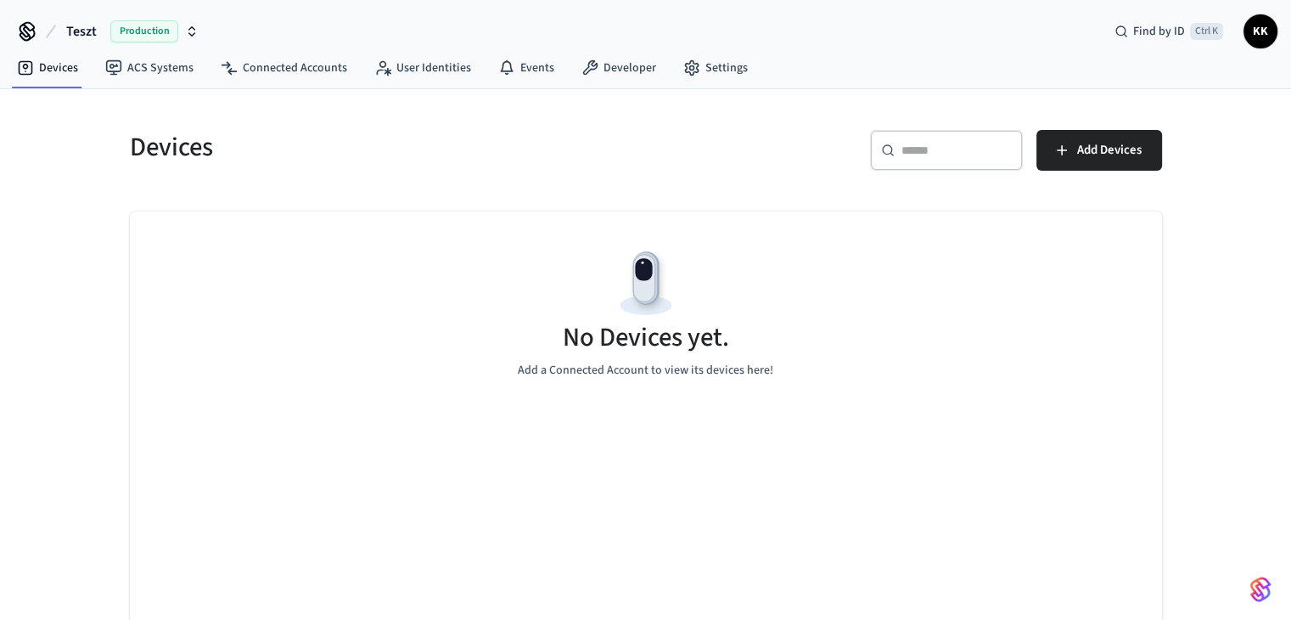
click at [129, 26] on span "Production" at bounding box center [144, 31] width 68 height 22
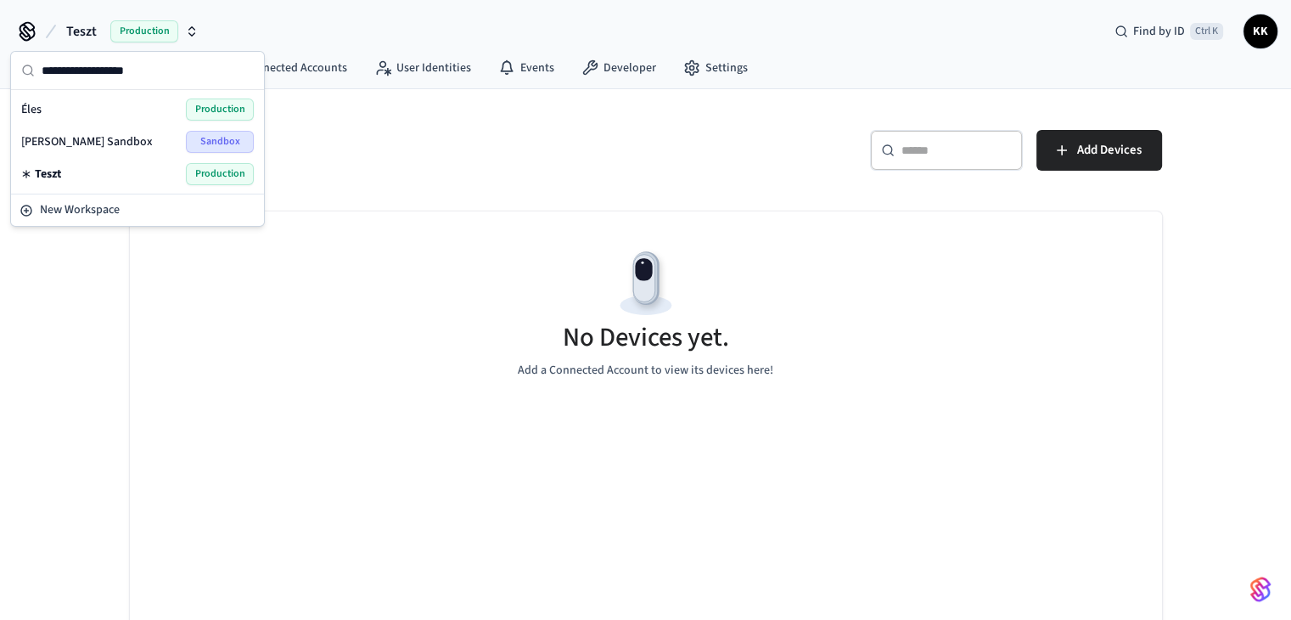
click at [92, 99] on div "Éles Production" at bounding box center [137, 109] width 233 height 22
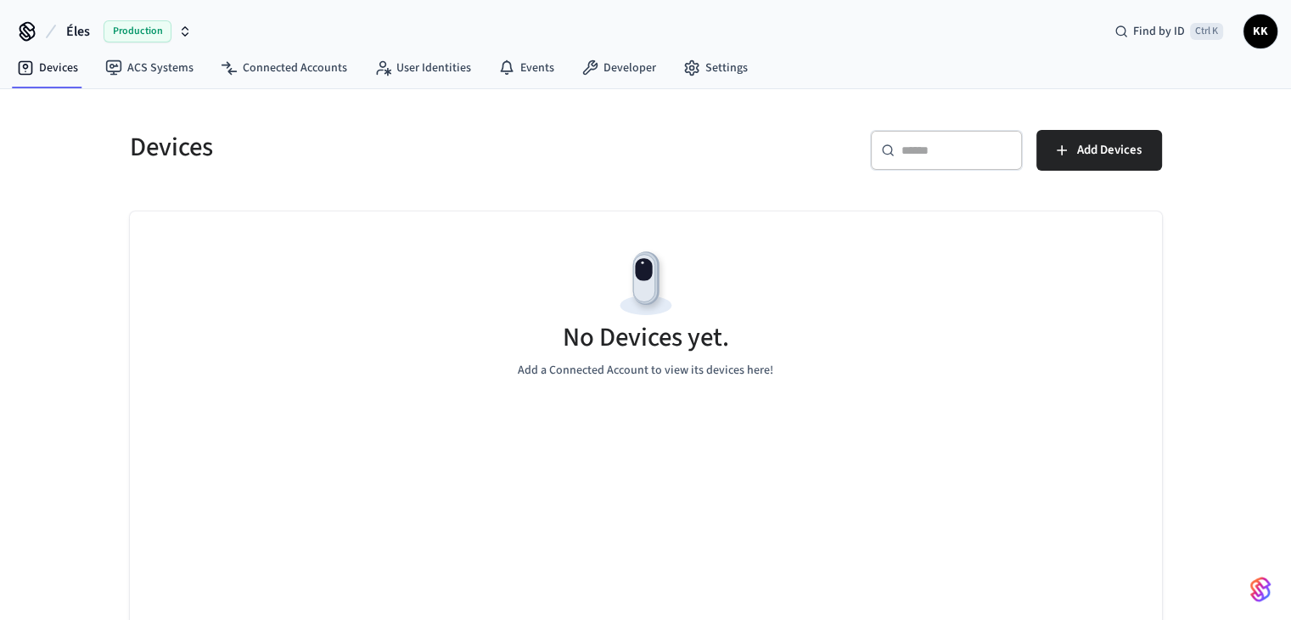
click at [122, 31] on span "Production" at bounding box center [138, 31] width 68 height 22
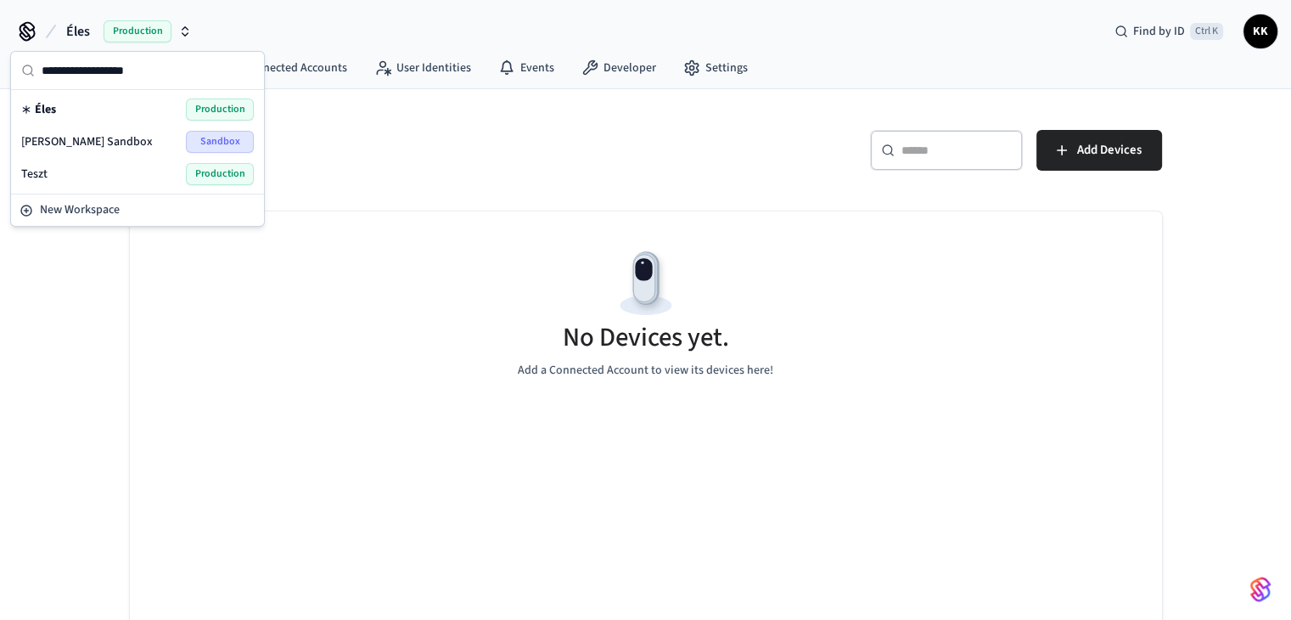
click at [81, 111] on div "Éles Production" at bounding box center [137, 109] width 233 height 22
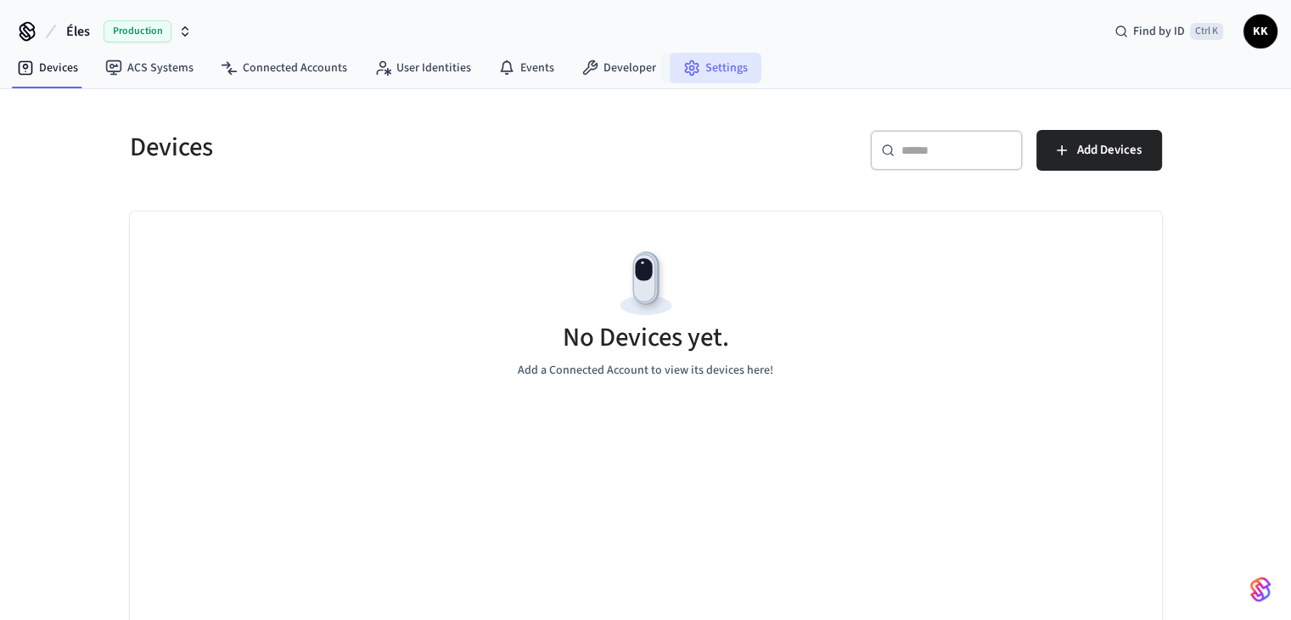
click at [692, 61] on link "Settings" at bounding box center [716, 68] width 92 height 31
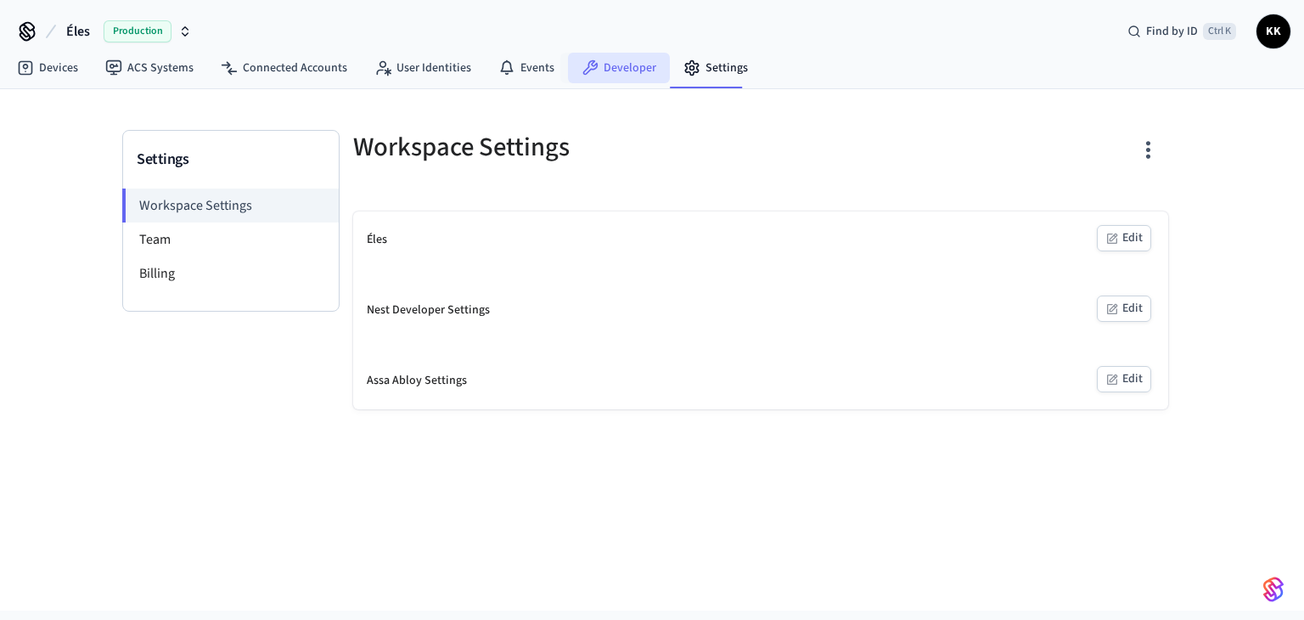
click at [606, 67] on link "Developer" at bounding box center [619, 68] width 102 height 31
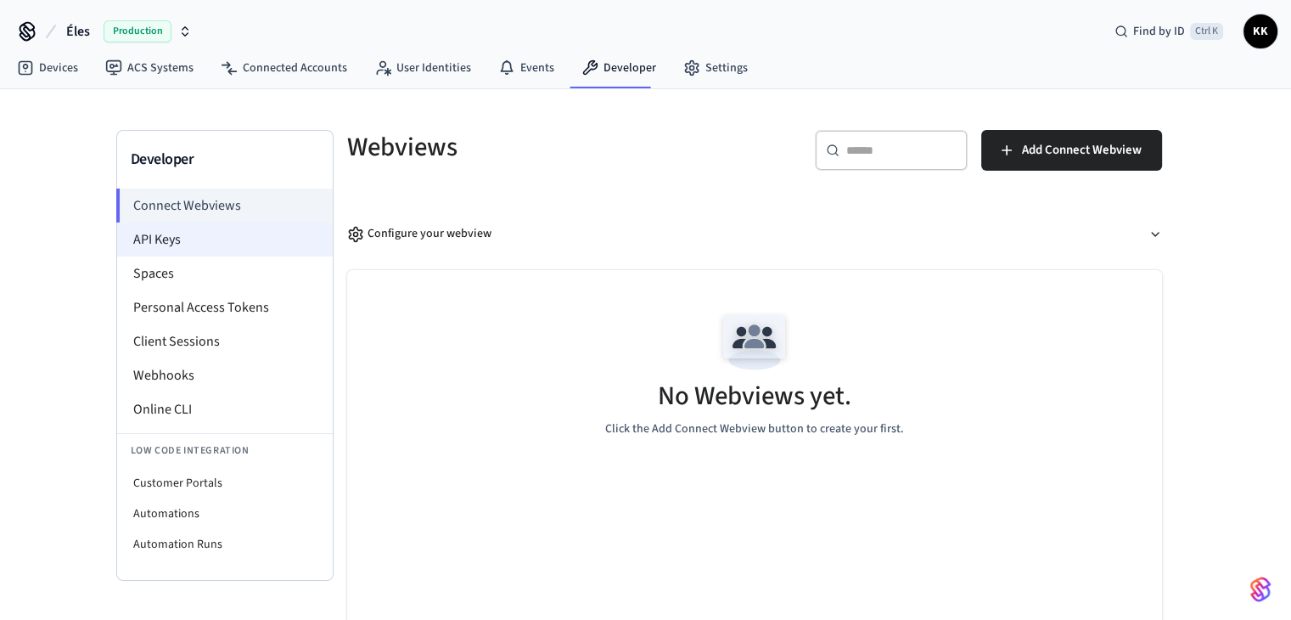
click at [197, 236] on li "API Keys" at bounding box center [225, 239] width 216 height 34
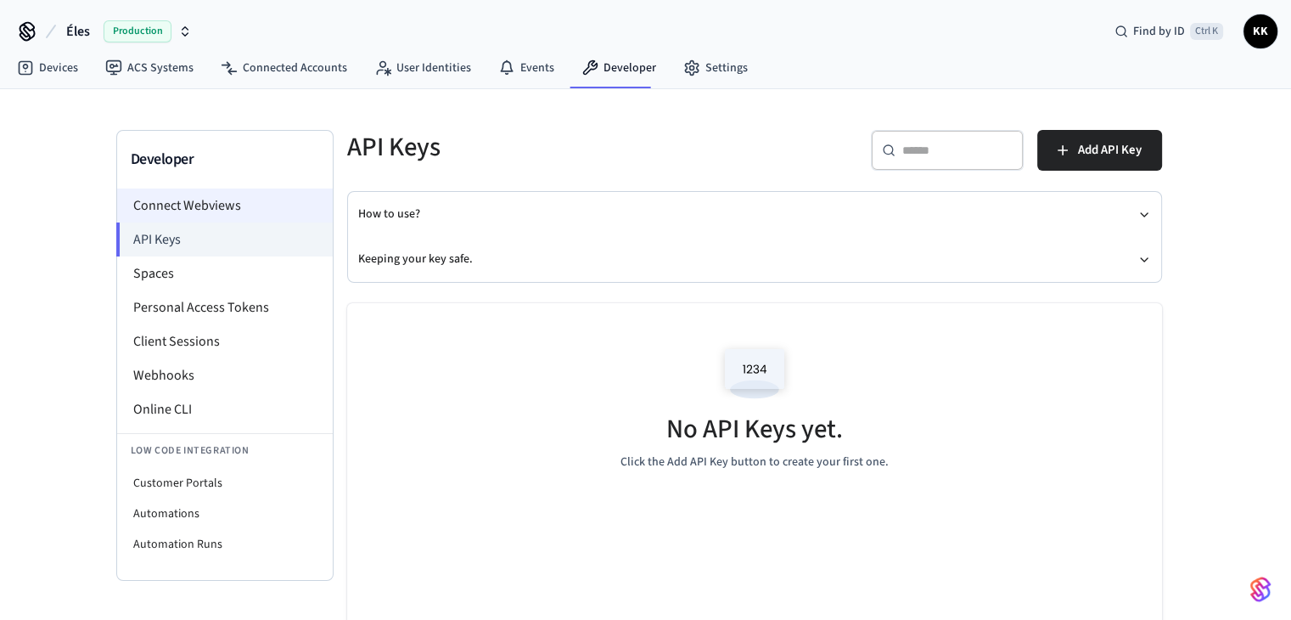
click at [208, 196] on li "Connect Webviews" at bounding box center [225, 205] width 216 height 34
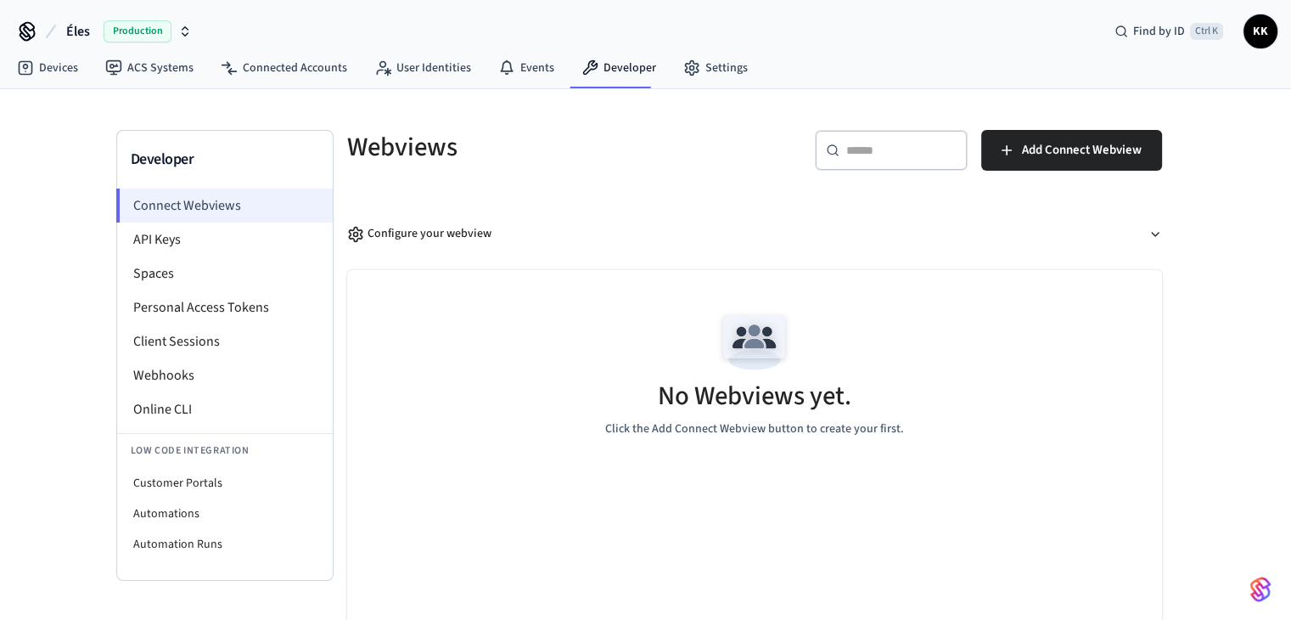
click at [254, 208] on li "Connect Webviews" at bounding box center [224, 205] width 216 height 34
click at [1059, 141] on span "Add Connect Webview" at bounding box center [1082, 150] width 120 height 22
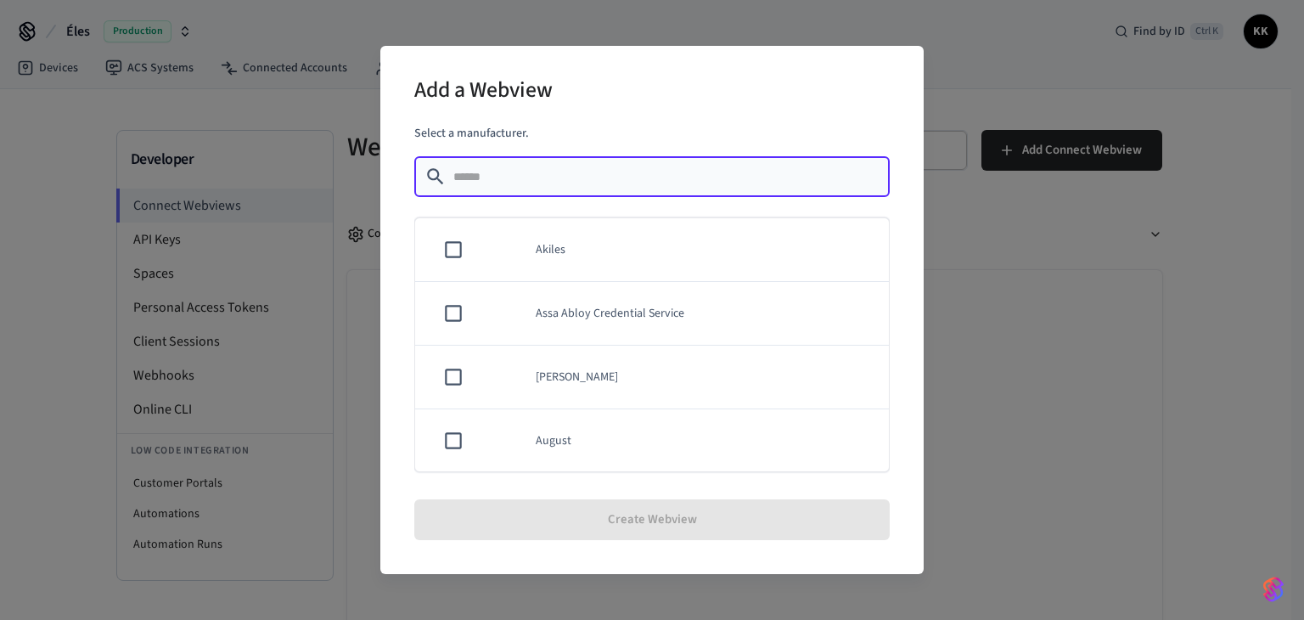
click at [1172, 439] on div "Add a Webview Select a manufacturer. ​ ​ Akiles Assa Abloy Credential Service A…" at bounding box center [652, 310] width 1304 height 620
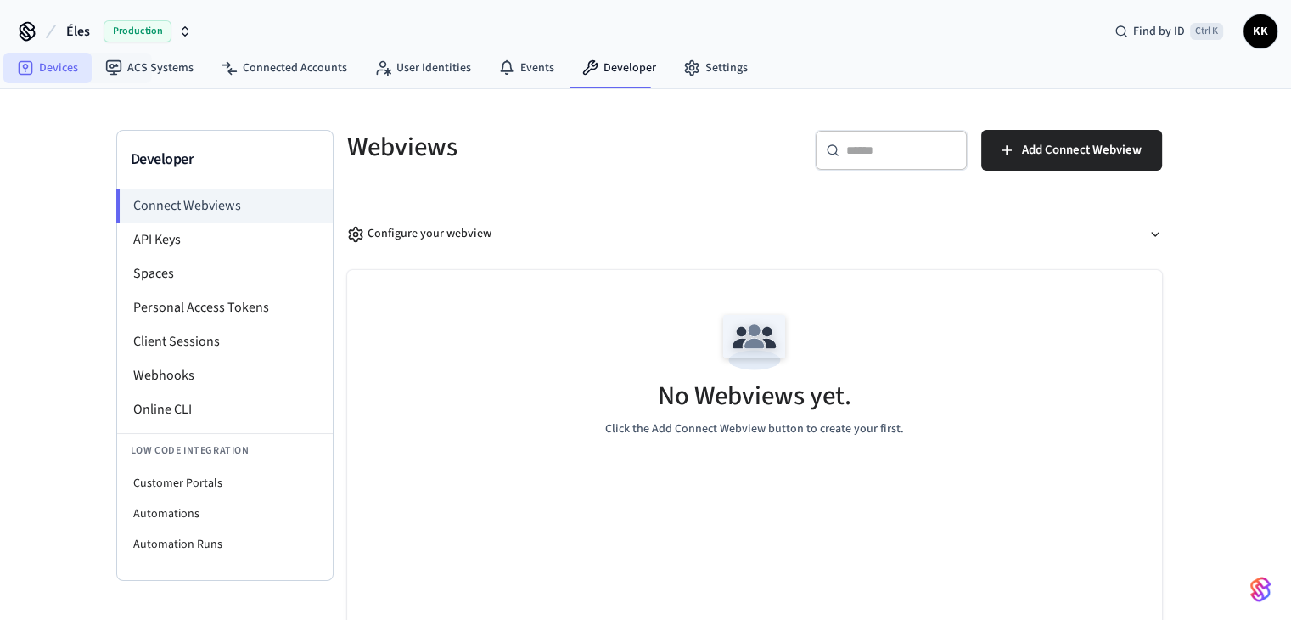
click at [51, 70] on link "Devices" at bounding box center [47, 68] width 88 height 31
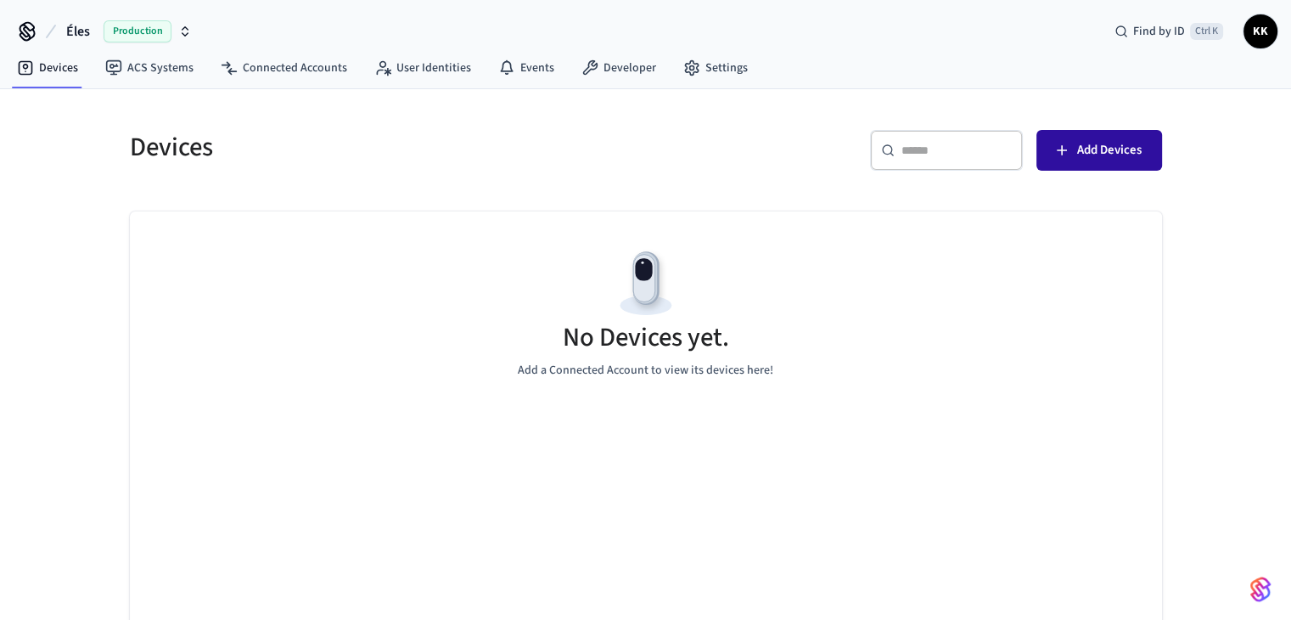
click at [1097, 147] on span "Add Devices" at bounding box center [1109, 150] width 65 height 22
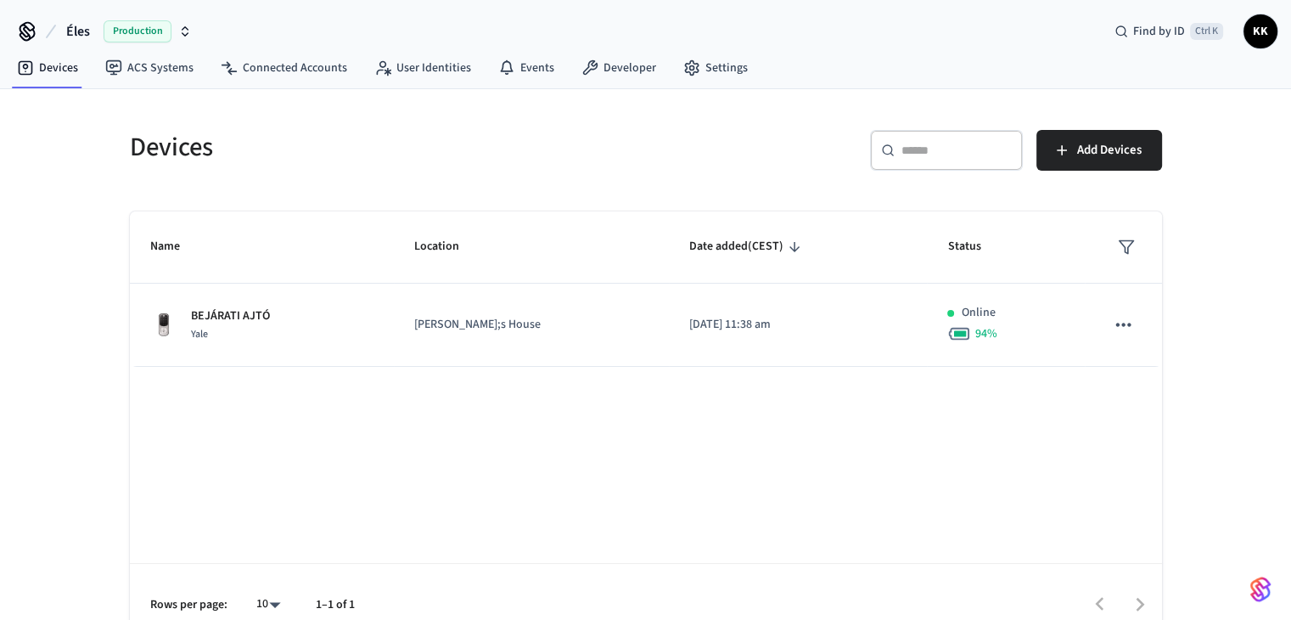
click at [352, 154] on h5 "Devices" at bounding box center [383, 147] width 506 height 35
click at [146, 72] on link "ACS Systems" at bounding box center [149, 68] width 115 height 31
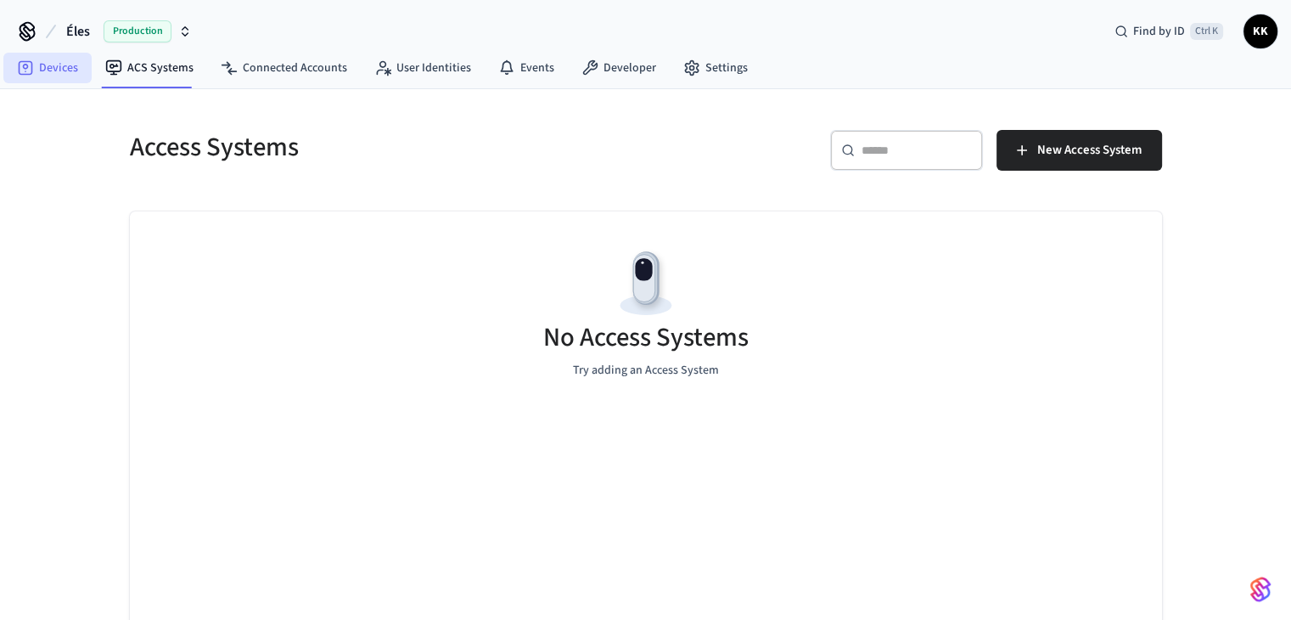
click at [35, 59] on link "Devices" at bounding box center [47, 68] width 88 height 31
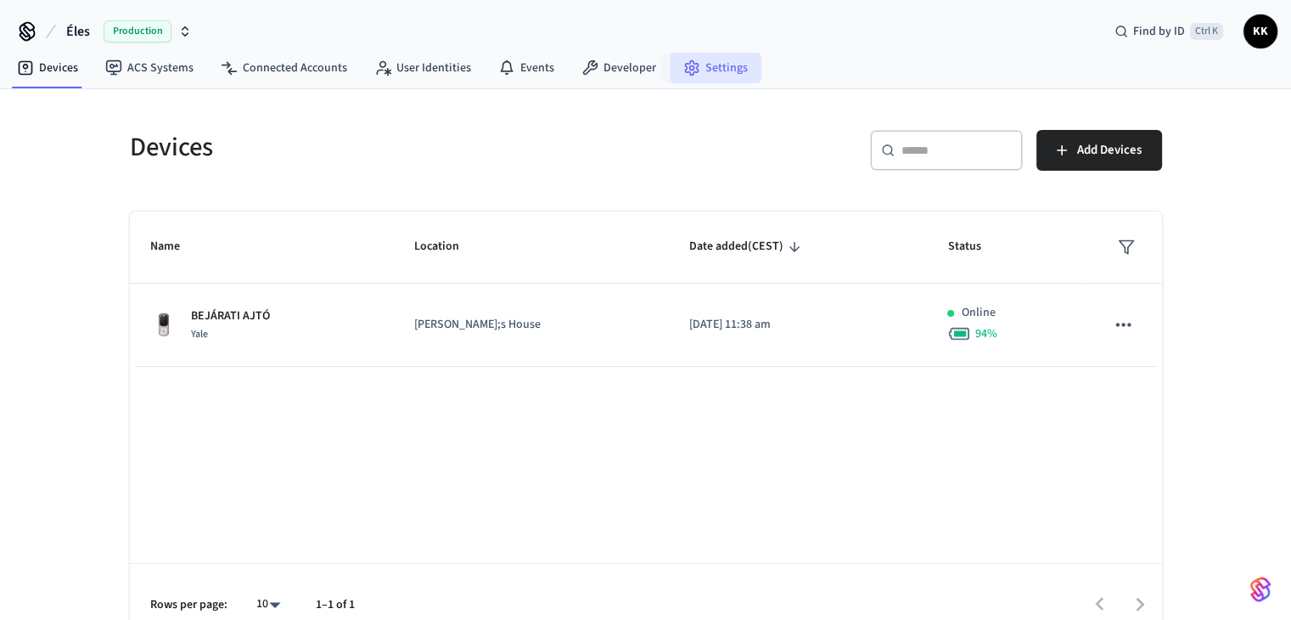
click at [716, 62] on link "Settings" at bounding box center [716, 68] width 92 height 31
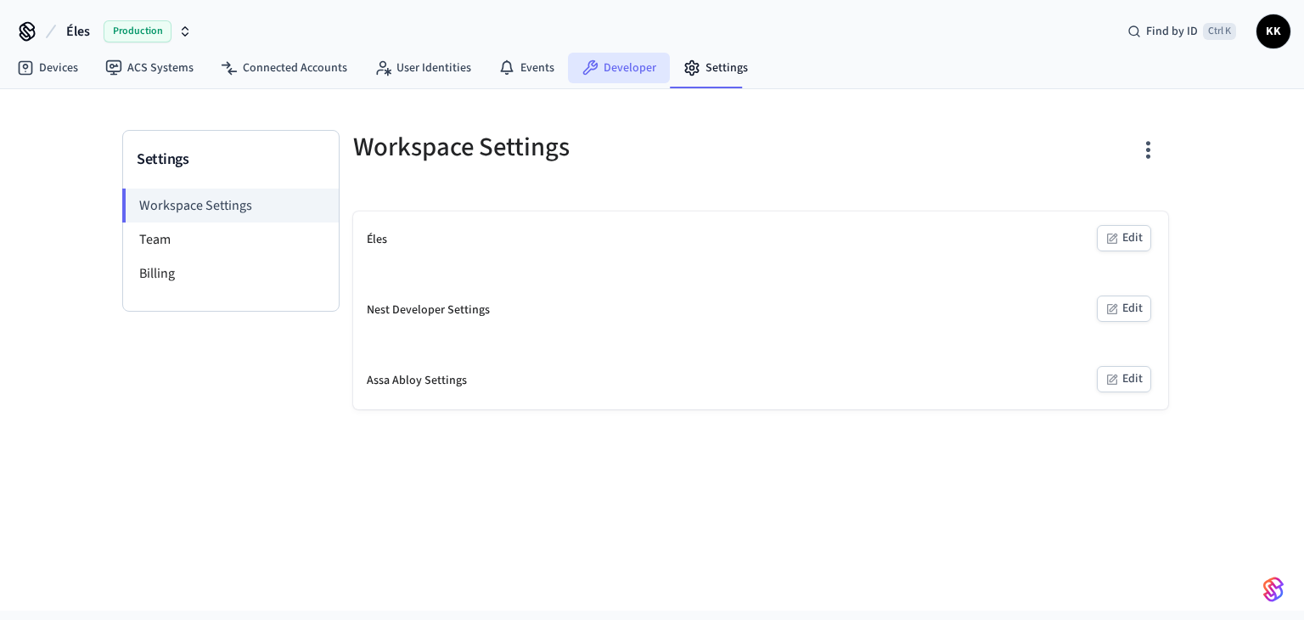
click at [618, 76] on link "Developer" at bounding box center [619, 68] width 102 height 31
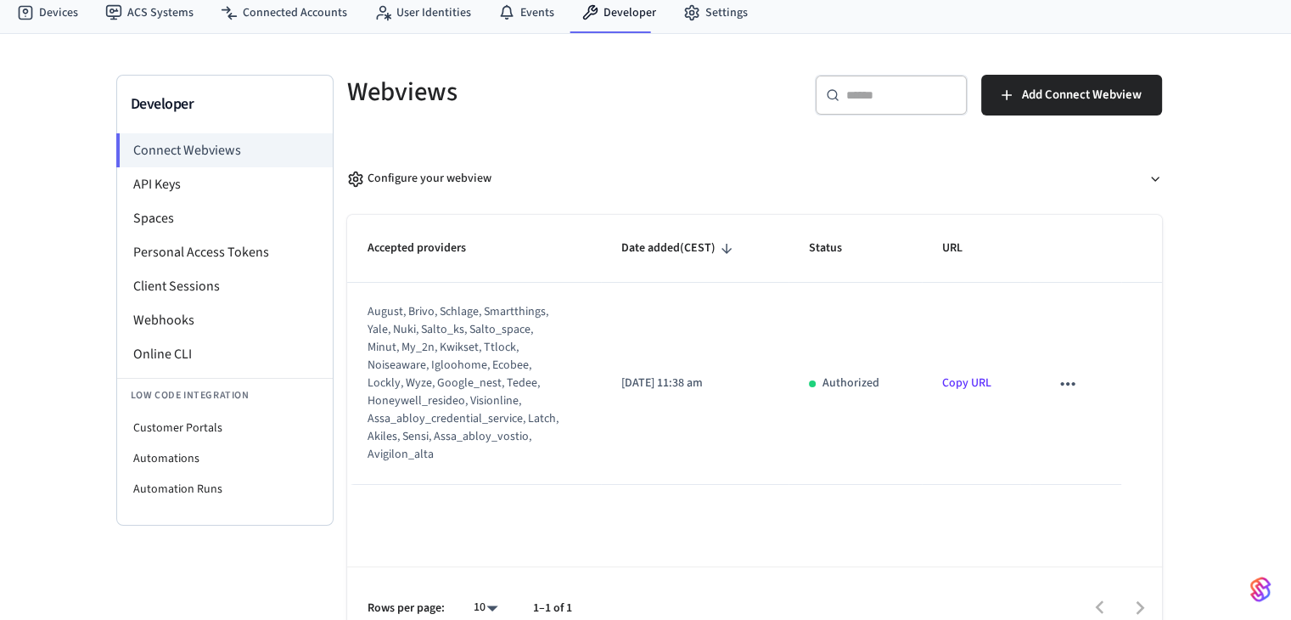
scroll to position [83, 0]
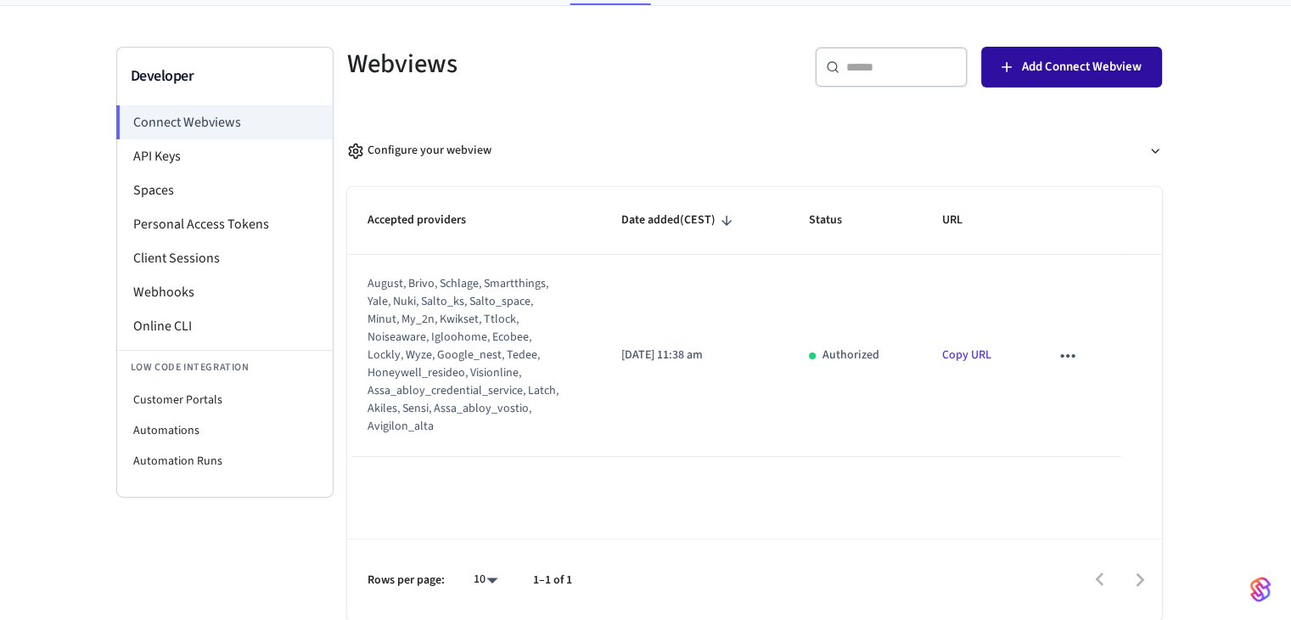
click at [1048, 59] on span "Add Connect Webview" at bounding box center [1082, 67] width 120 height 22
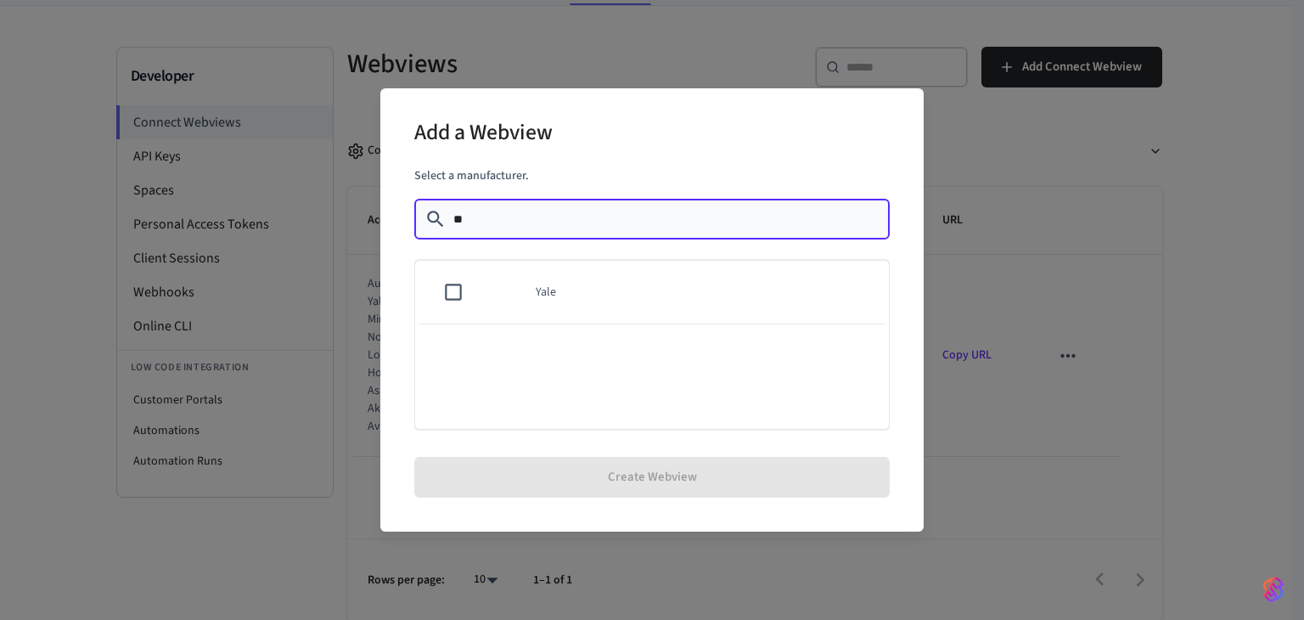
type input "**"
click at [553, 294] on td "Yale" at bounding box center [701, 293] width 373 height 64
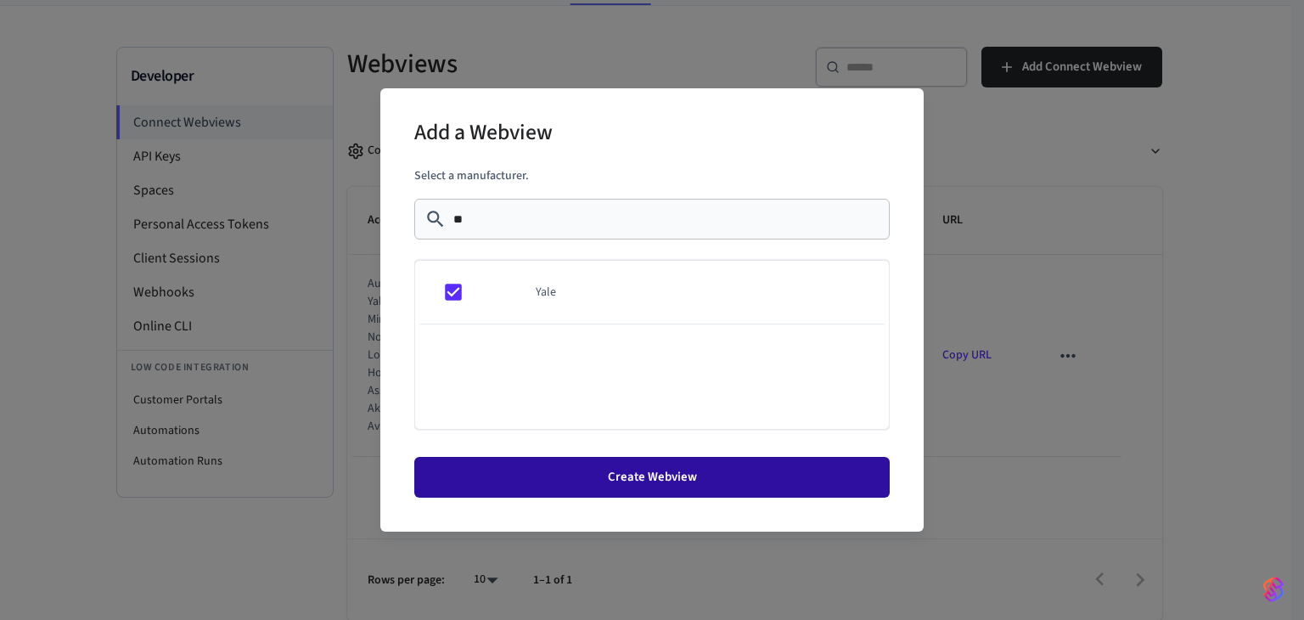
click at [615, 481] on button "Create Webview" at bounding box center [651, 477] width 475 height 41
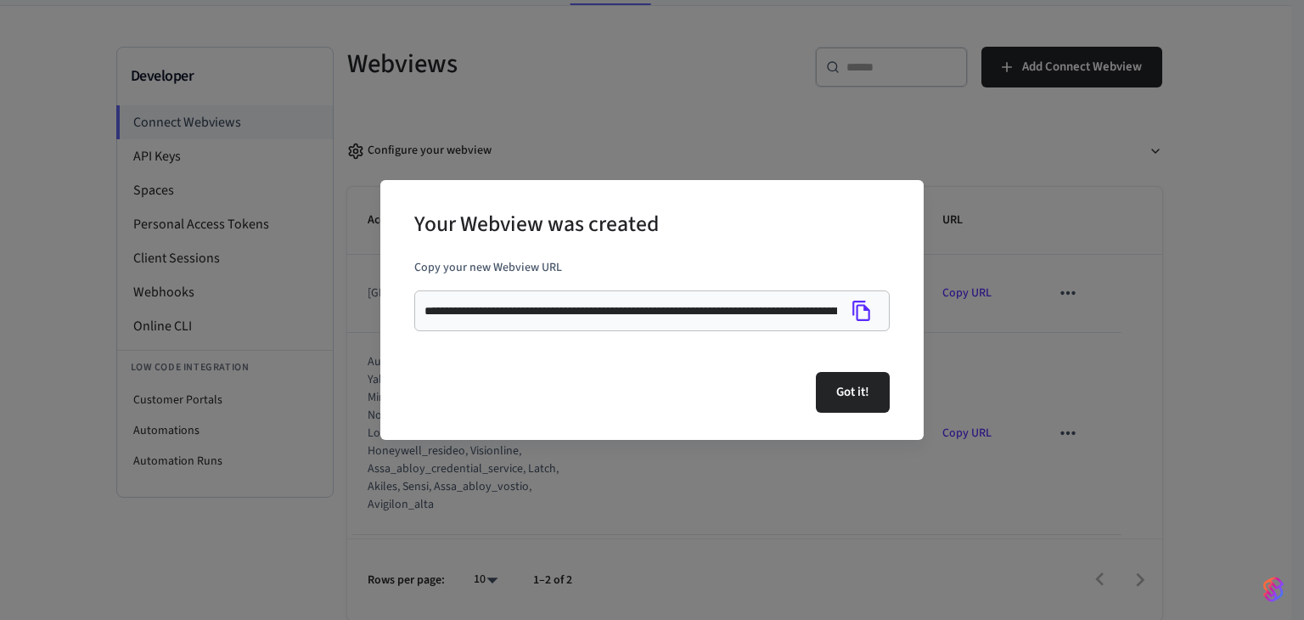
click at [801, 222] on div "Your Webview was created" at bounding box center [651, 226] width 475 height 52
click at [863, 300] on icon "Copy" at bounding box center [861, 311] width 22 height 22
click at [855, 384] on button "Got it!" at bounding box center [853, 392] width 74 height 41
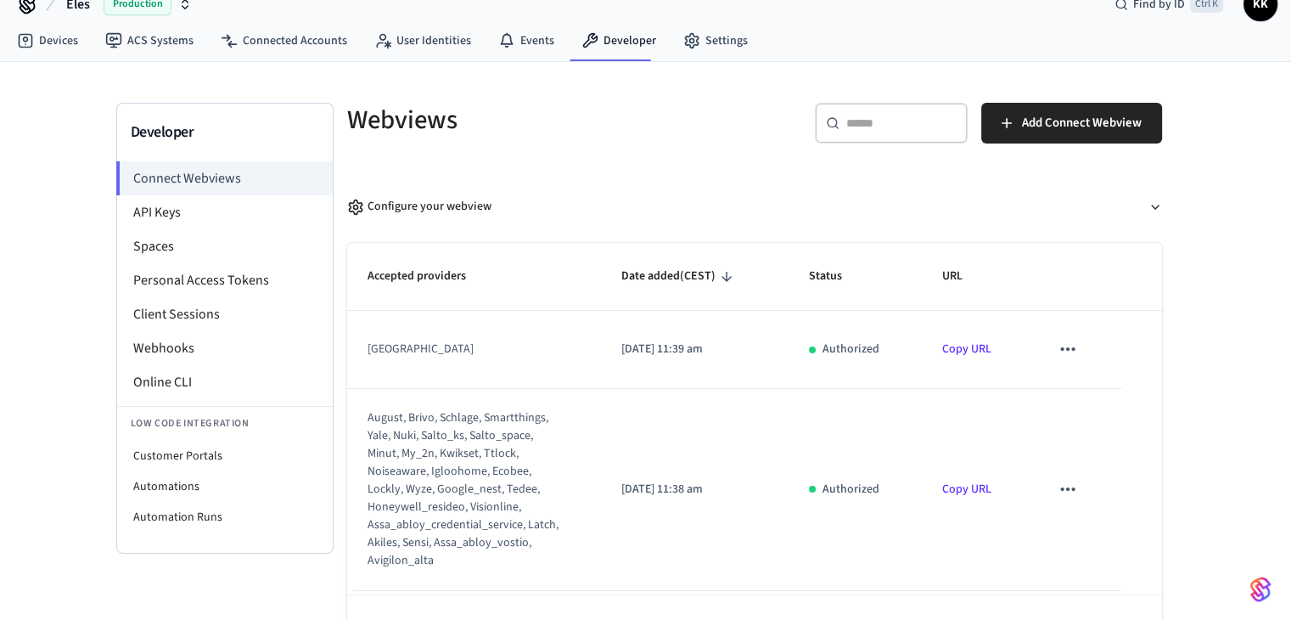
scroll to position [0, 0]
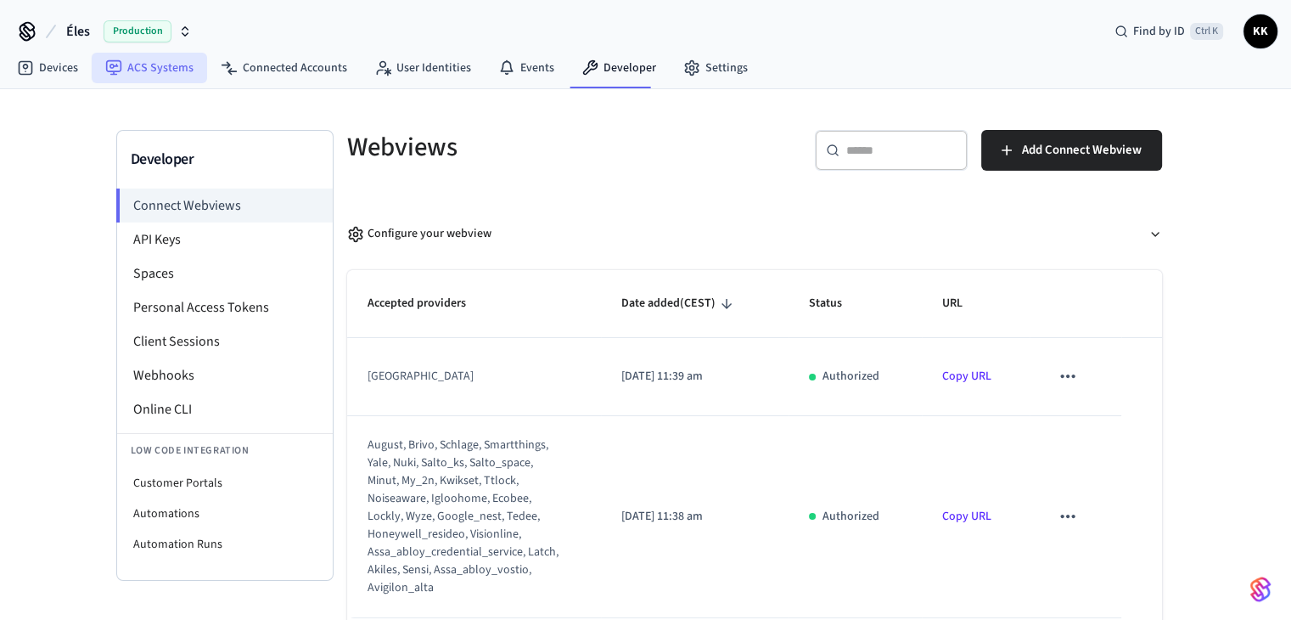
click at [146, 79] on link "ACS Systems" at bounding box center [149, 68] width 115 height 31
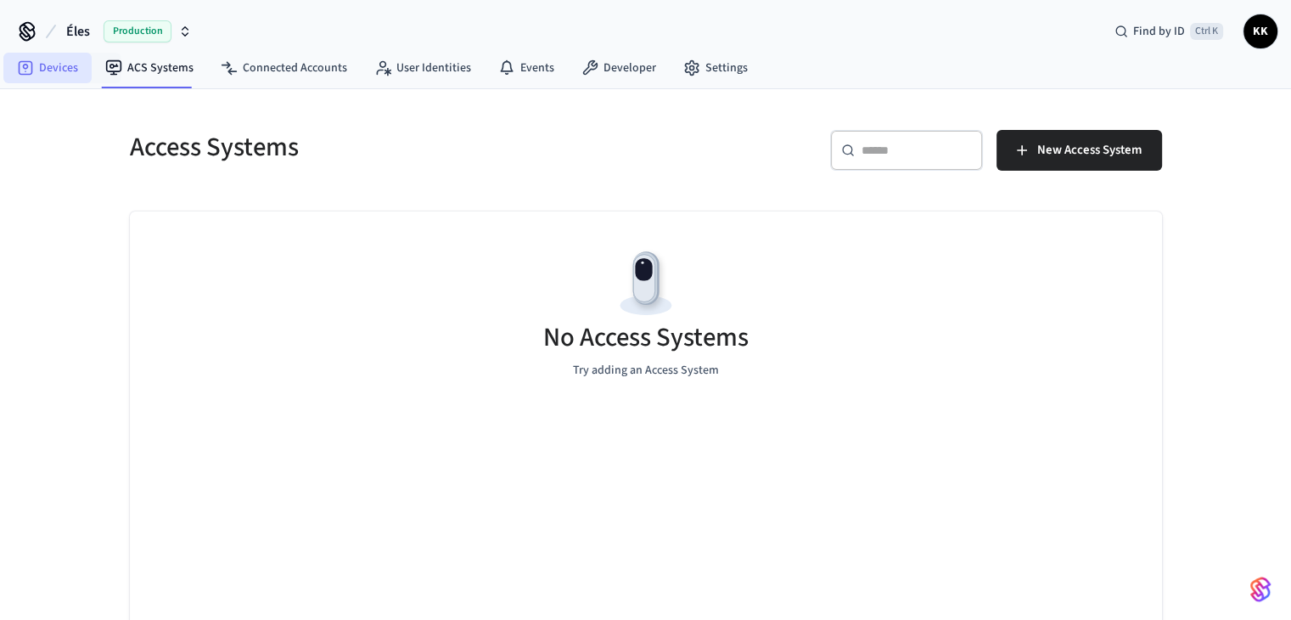
click at [59, 57] on link "Devices" at bounding box center [47, 68] width 88 height 31
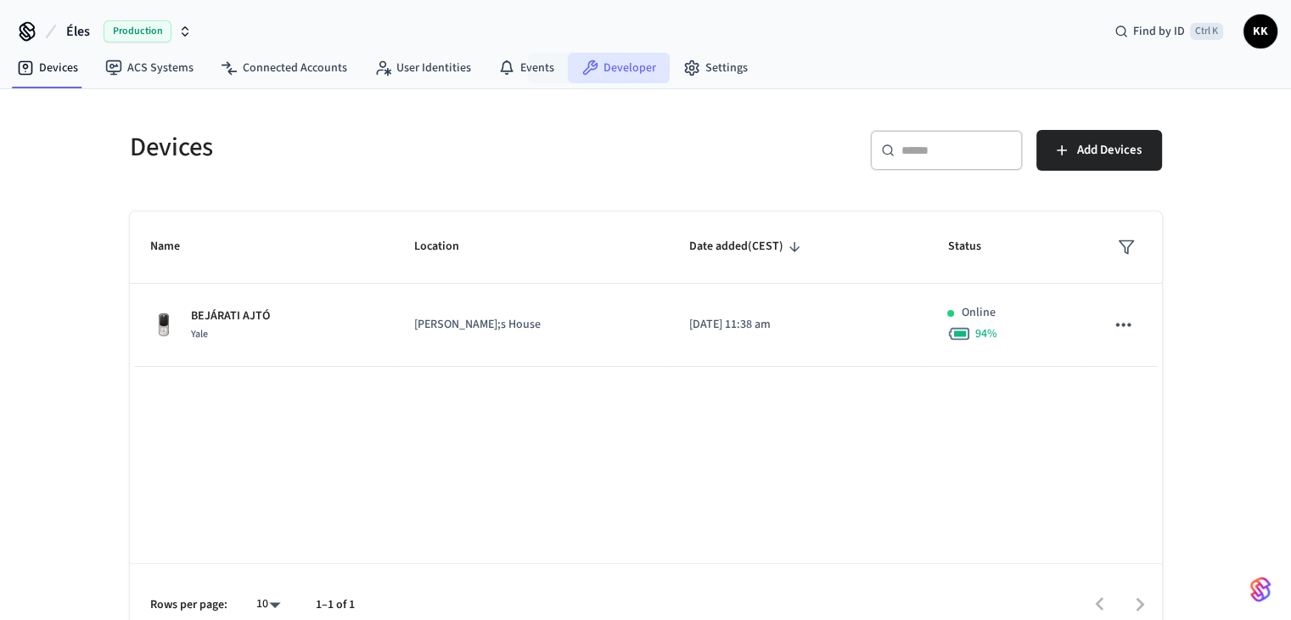
click at [610, 72] on link "Developer" at bounding box center [619, 68] width 102 height 31
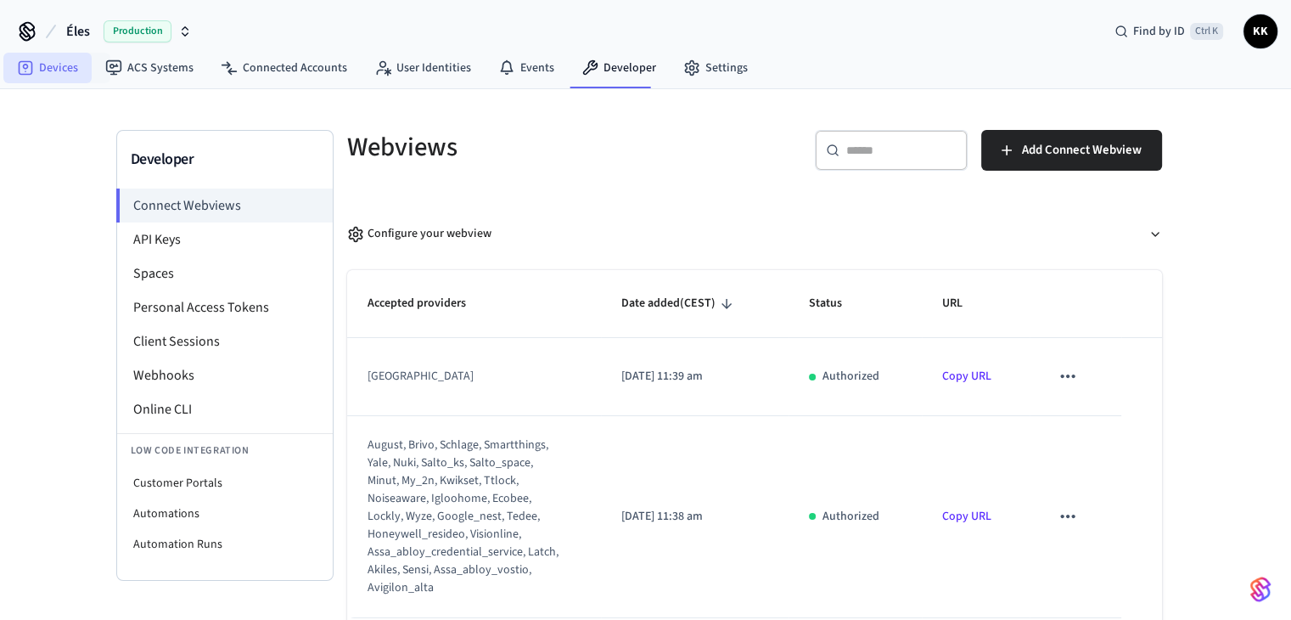
click at [55, 76] on link "Devices" at bounding box center [47, 68] width 88 height 31
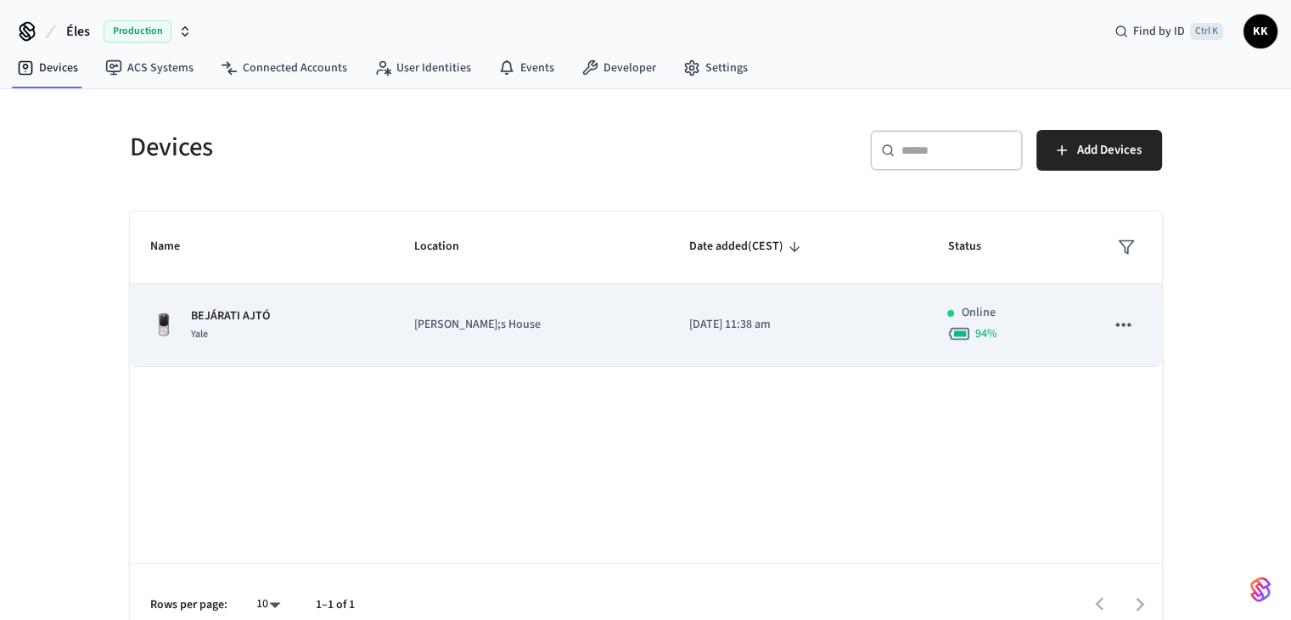
click at [1116, 319] on icon "sticky table" at bounding box center [1123, 324] width 22 height 22
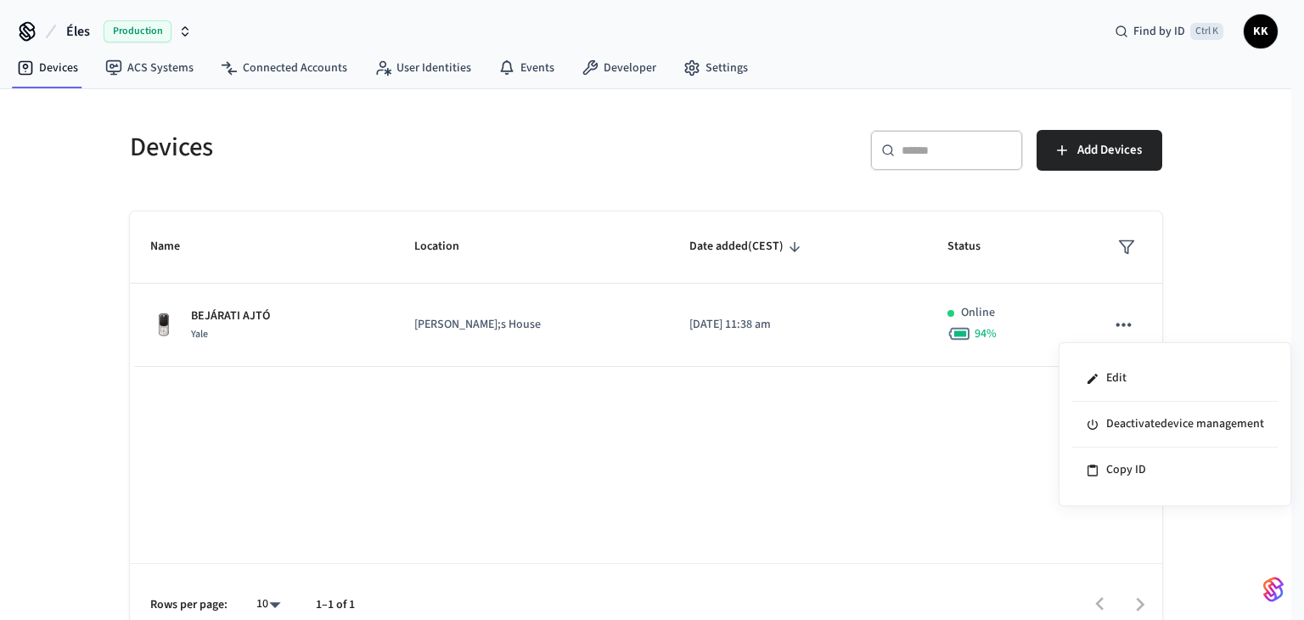
click at [1212, 287] on div at bounding box center [652, 310] width 1304 height 620
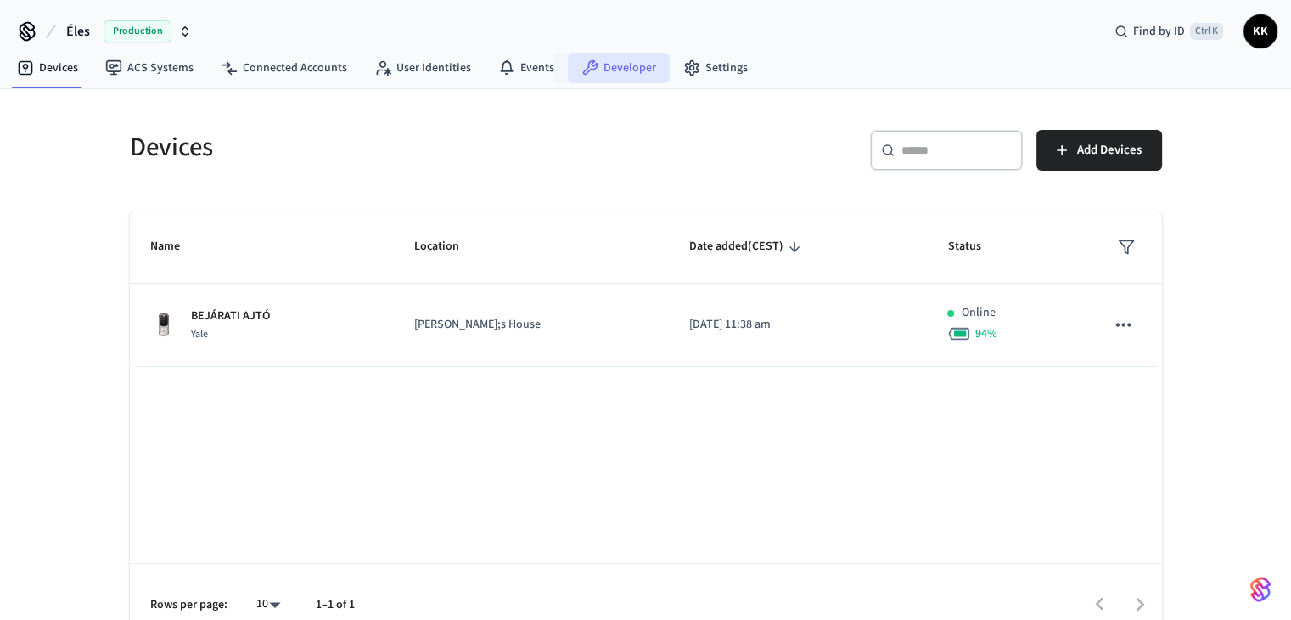
click at [604, 62] on link "Developer" at bounding box center [619, 68] width 102 height 31
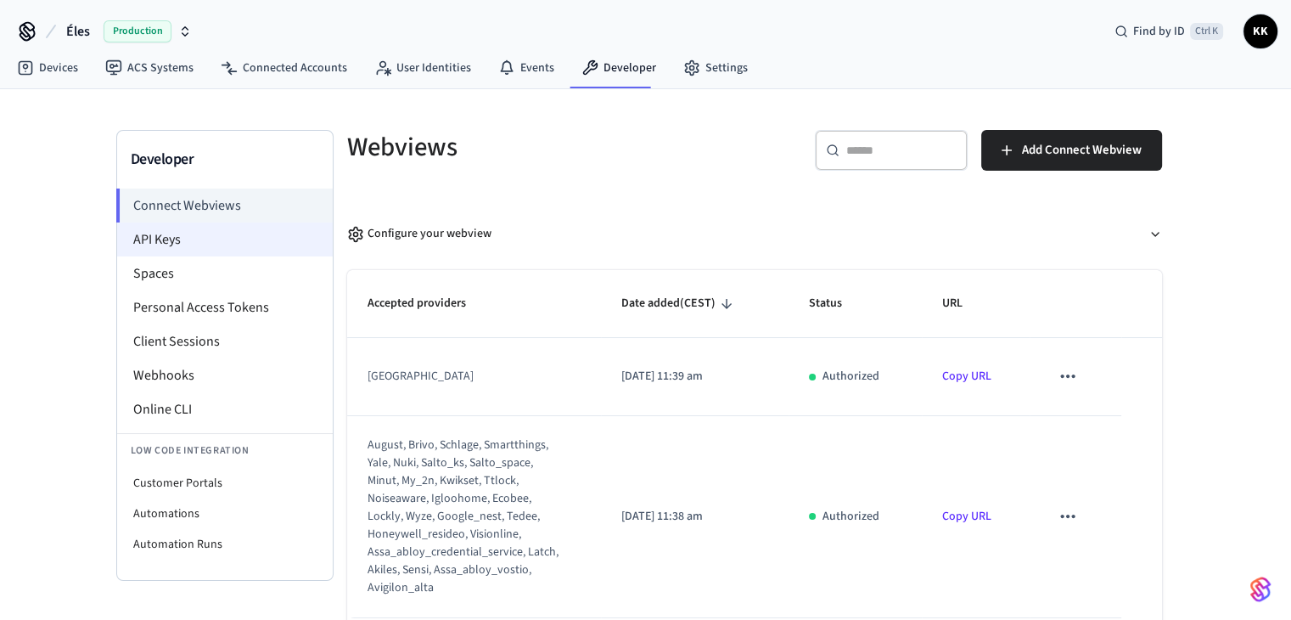
click at [166, 232] on li "API Keys" at bounding box center [225, 239] width 216 height 34
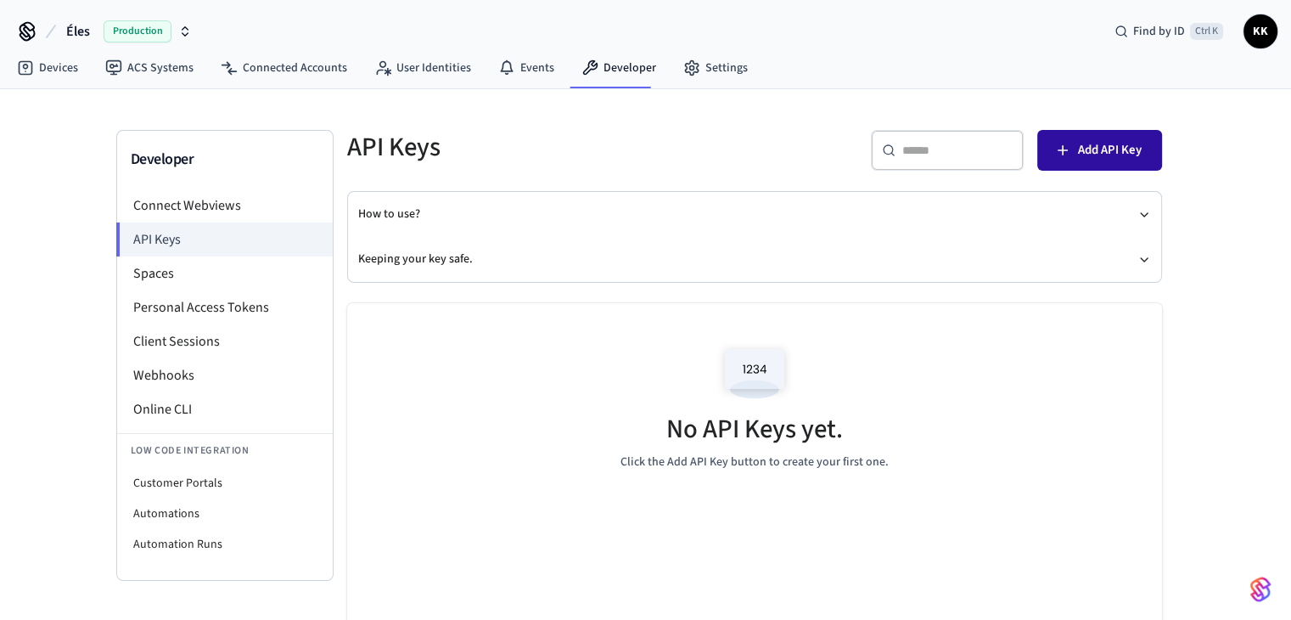
click at [1098, 155] on span "Add API Key" at bounding box center [1110, 150] width 64 height 22
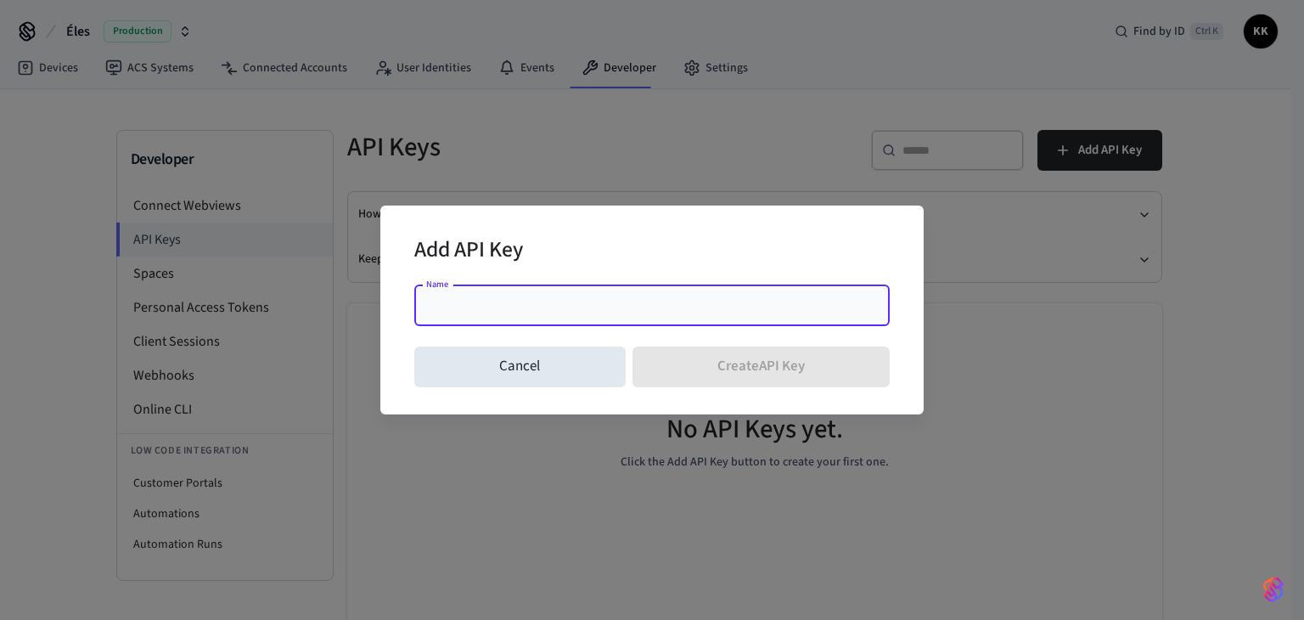
type input "*"
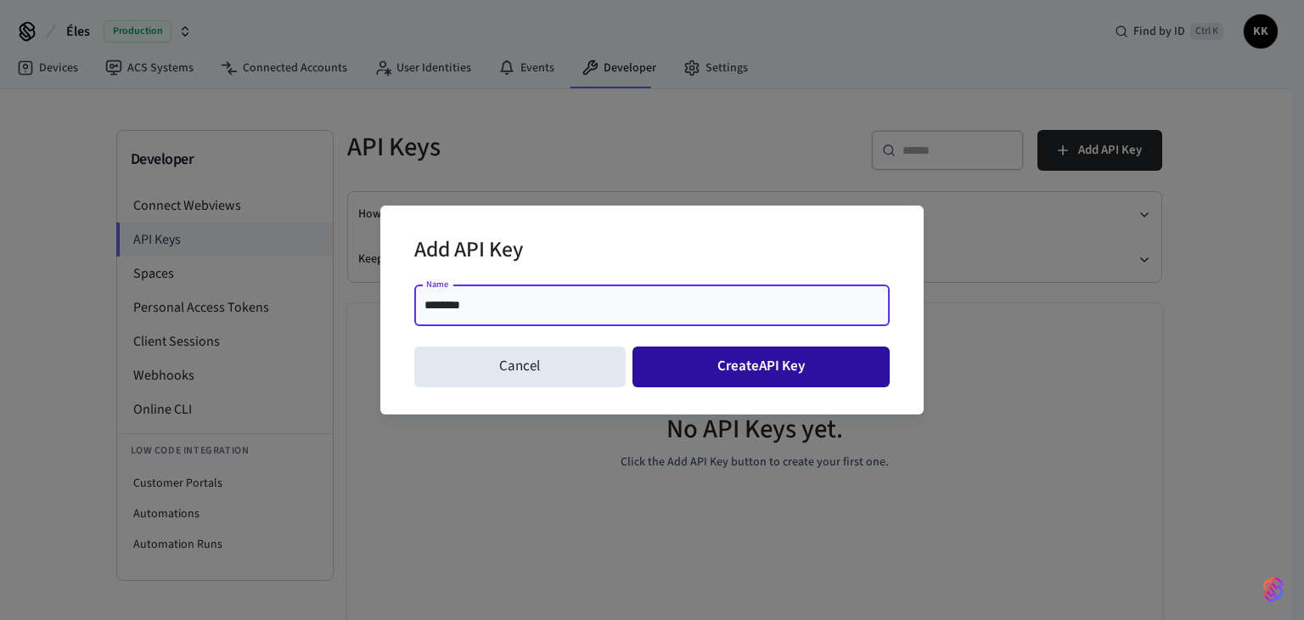
type input "********"
click at [729, 354] on button "Create API Key" at bounding box center [761, 366] width 258 height 41
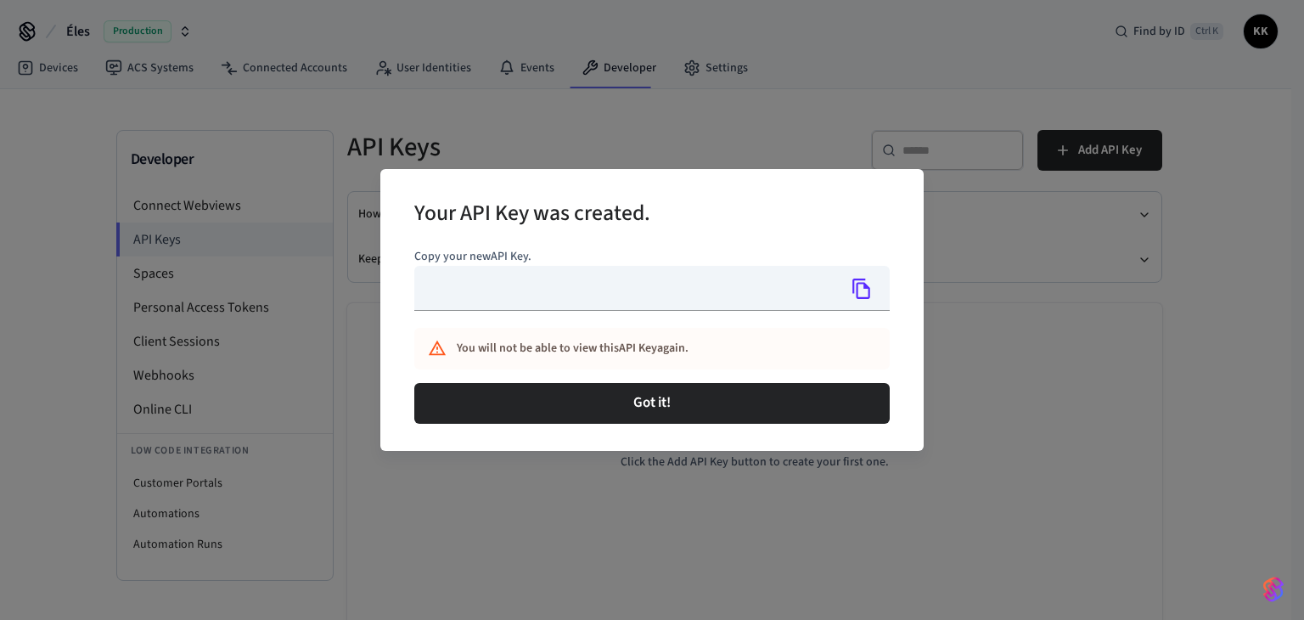
type input "**********"
click at [861, 289] on icon "Copy" at bounding box center [861, 289] width 22 height 22
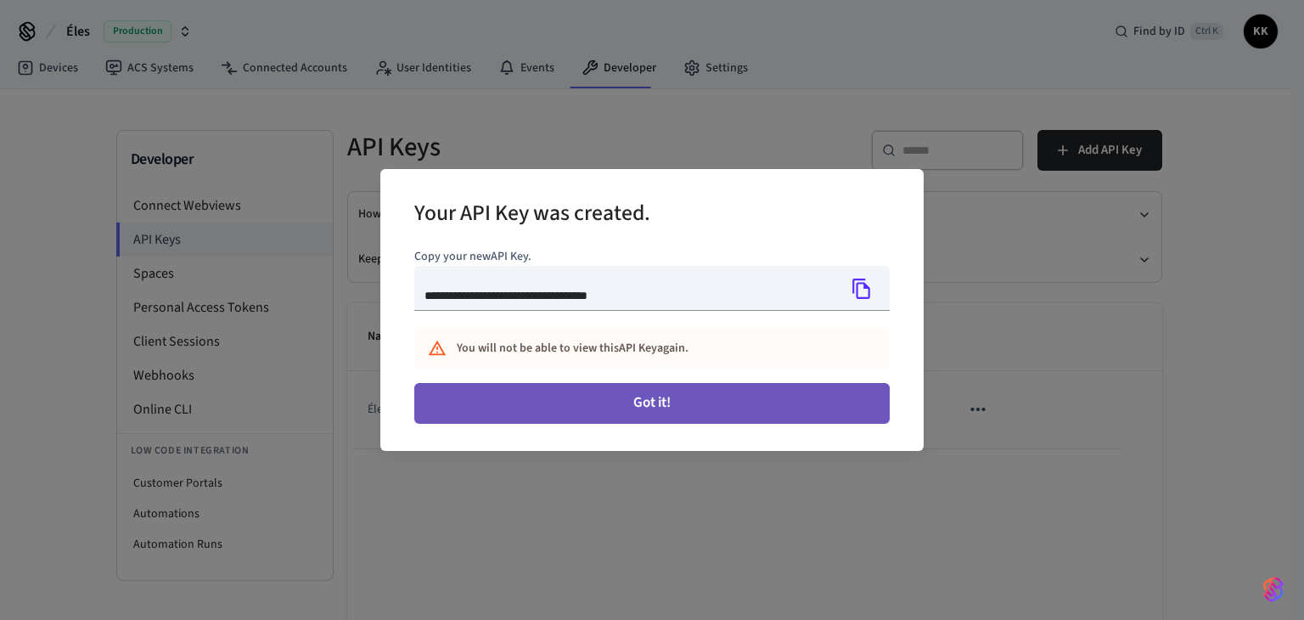
click at [669, 412] on button "Got it!" at bounding box center [651, 403] width 475 height 41
